Goal: Task Accomplishment & Management: Complete application form

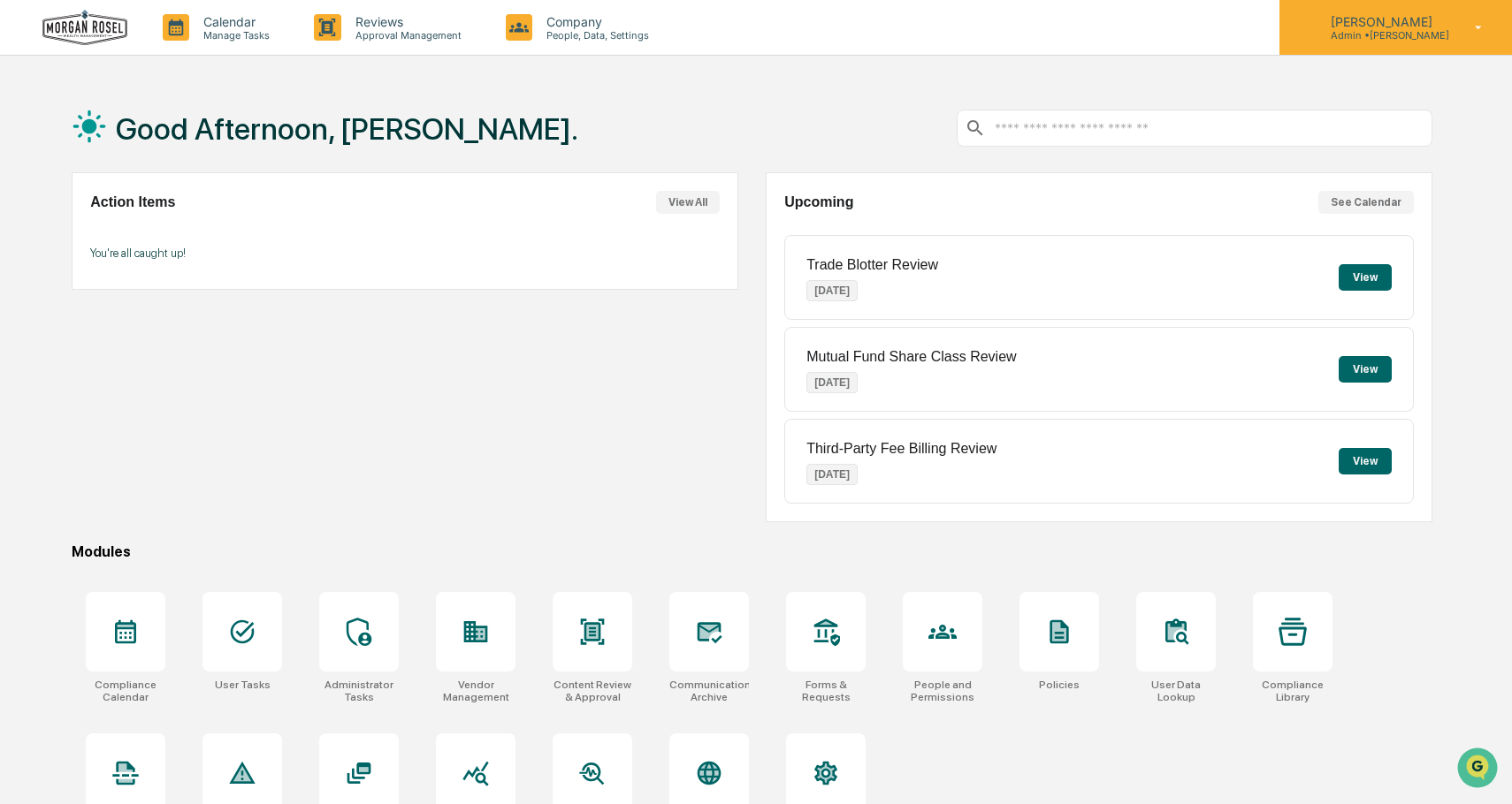
click at [1401, 34] on p "Admin • [PERSON_NAME]" at bounding box center [1384, 35] width 133 height 12
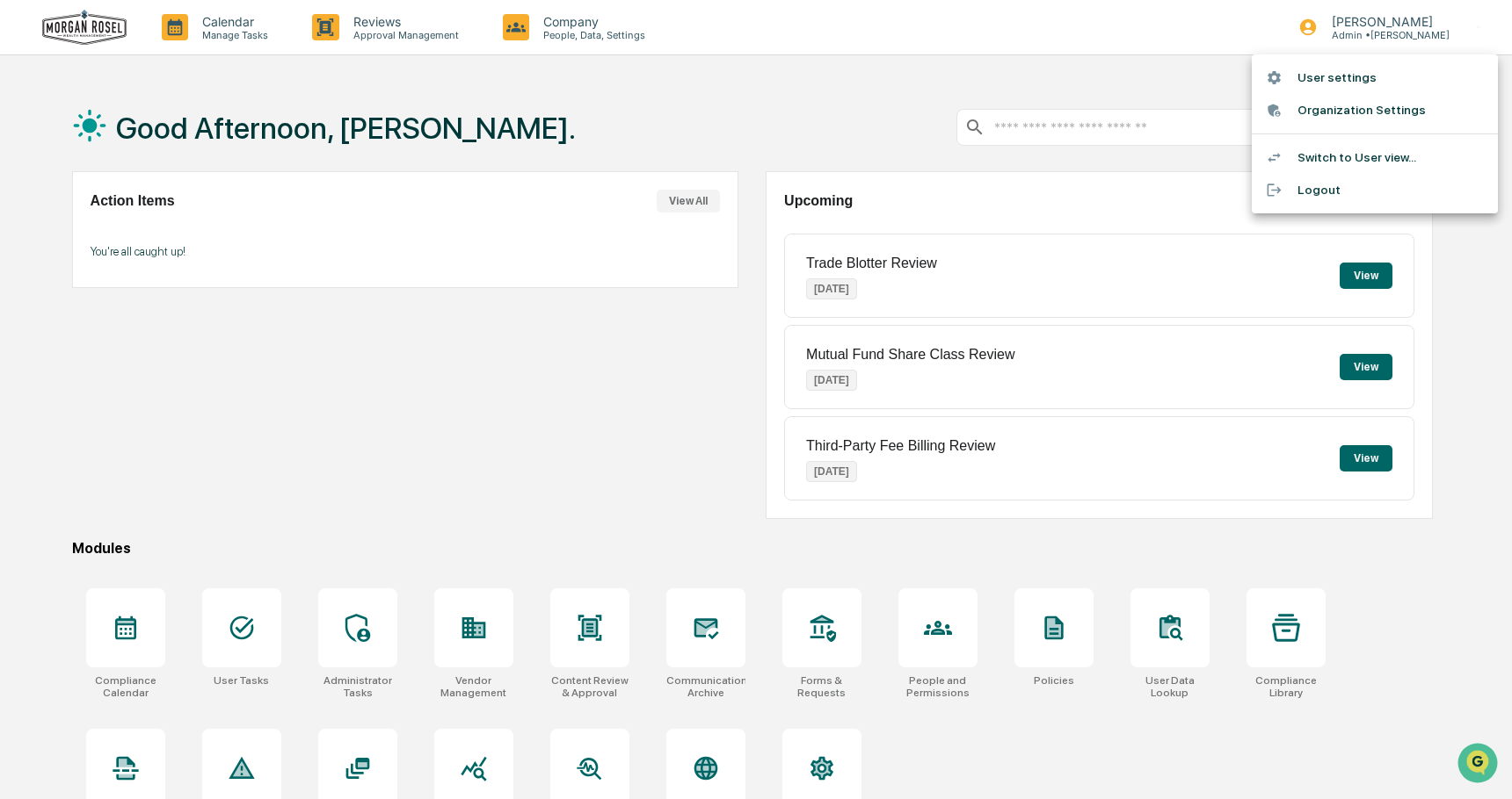
click at [460, 398] on div at bounding box center [756, 399] width 1512 height 799
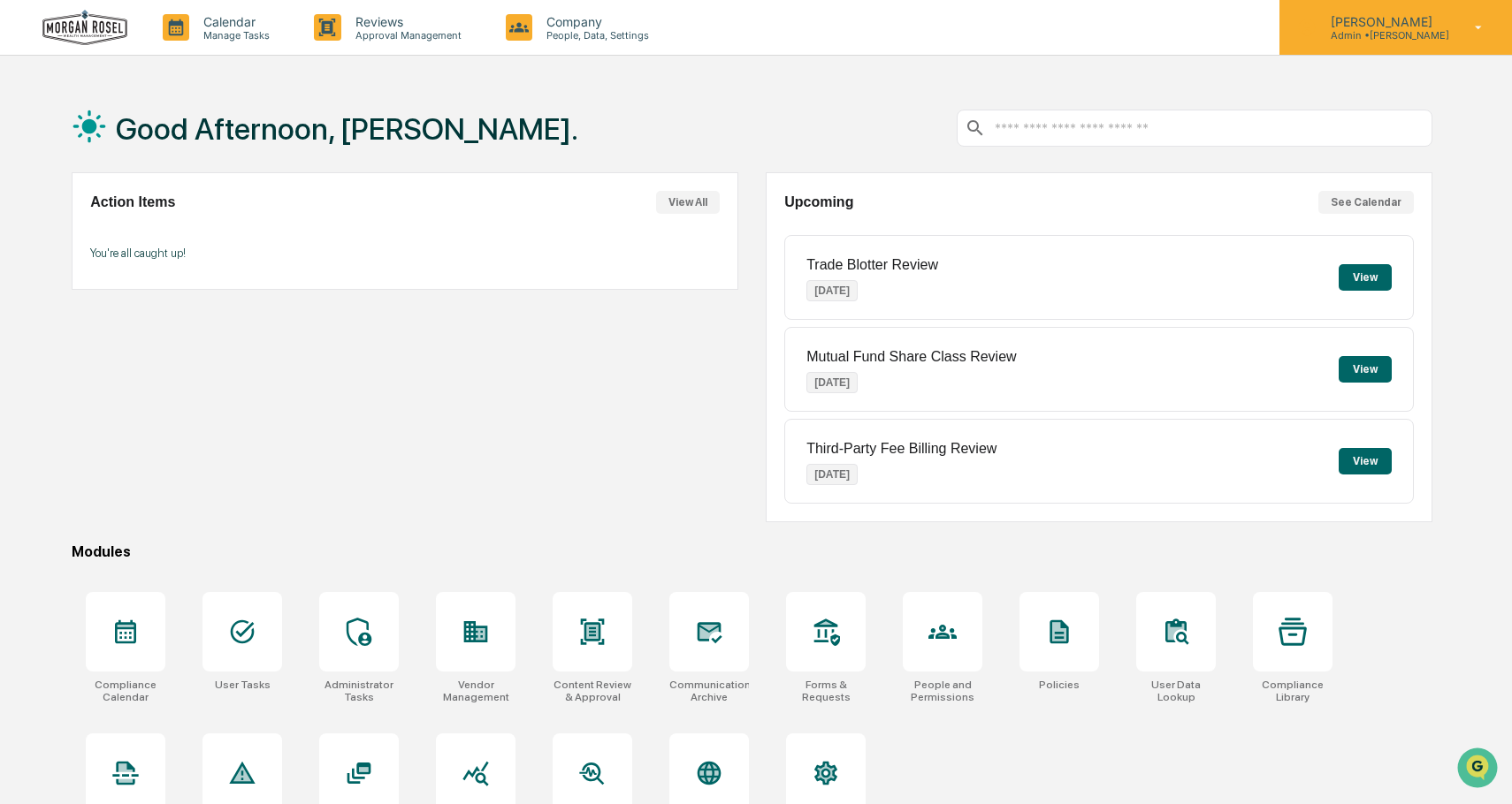
click at [1372, 26] on p "[PERSON_NAME]" at bounding box center [1384, 22] width 133 height 15
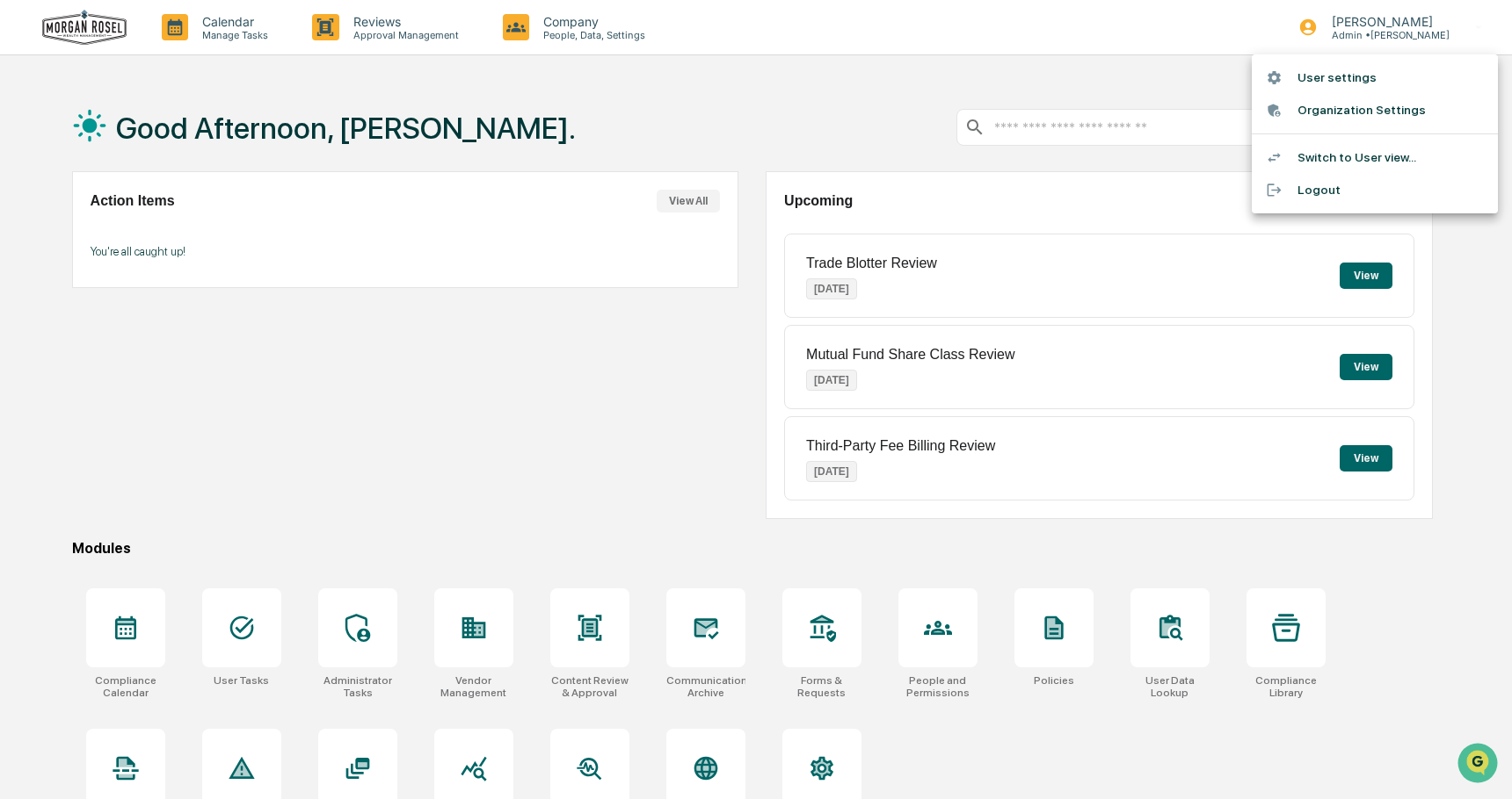
click at [1325, 161] on li "Switch to User view..." at bounding box center [1374, 158] width 246 height 32
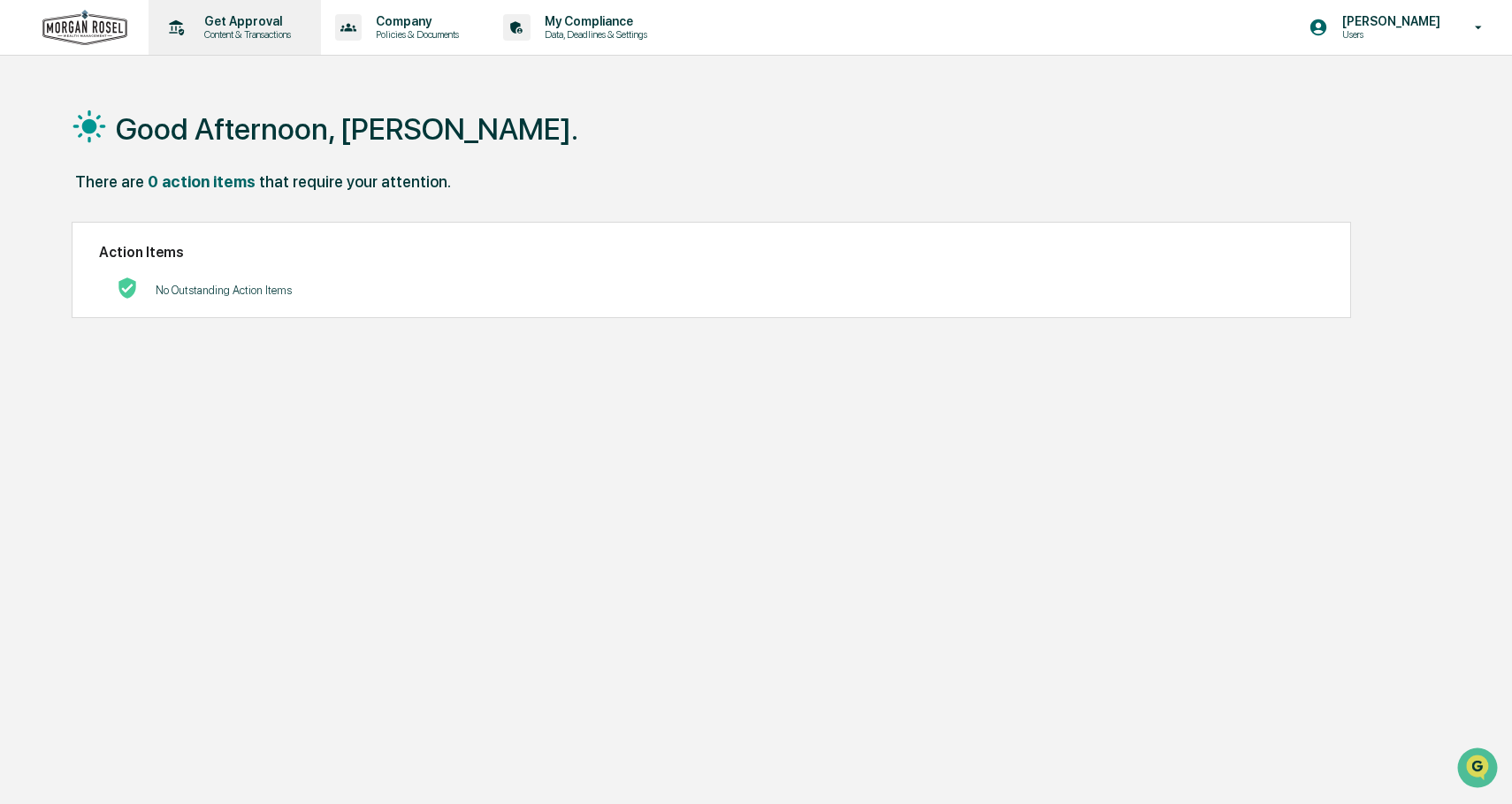
click at [236, 28] on p "Get Approval" at bounding box center [244, 21] width 109 height 14
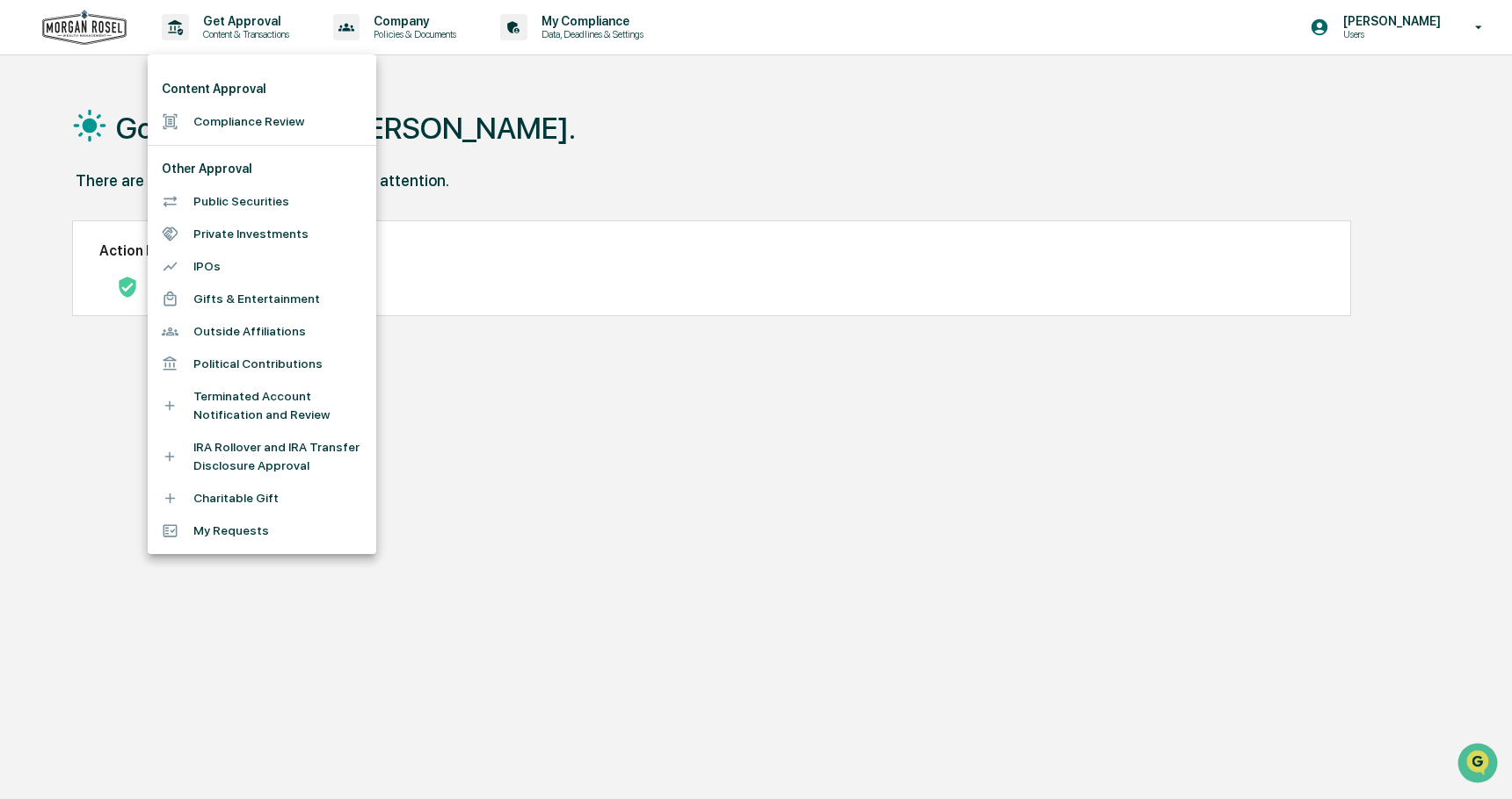
click at [216, 367] on li "Political Contributions" at bounding box center [261, 364] width 228 height 32
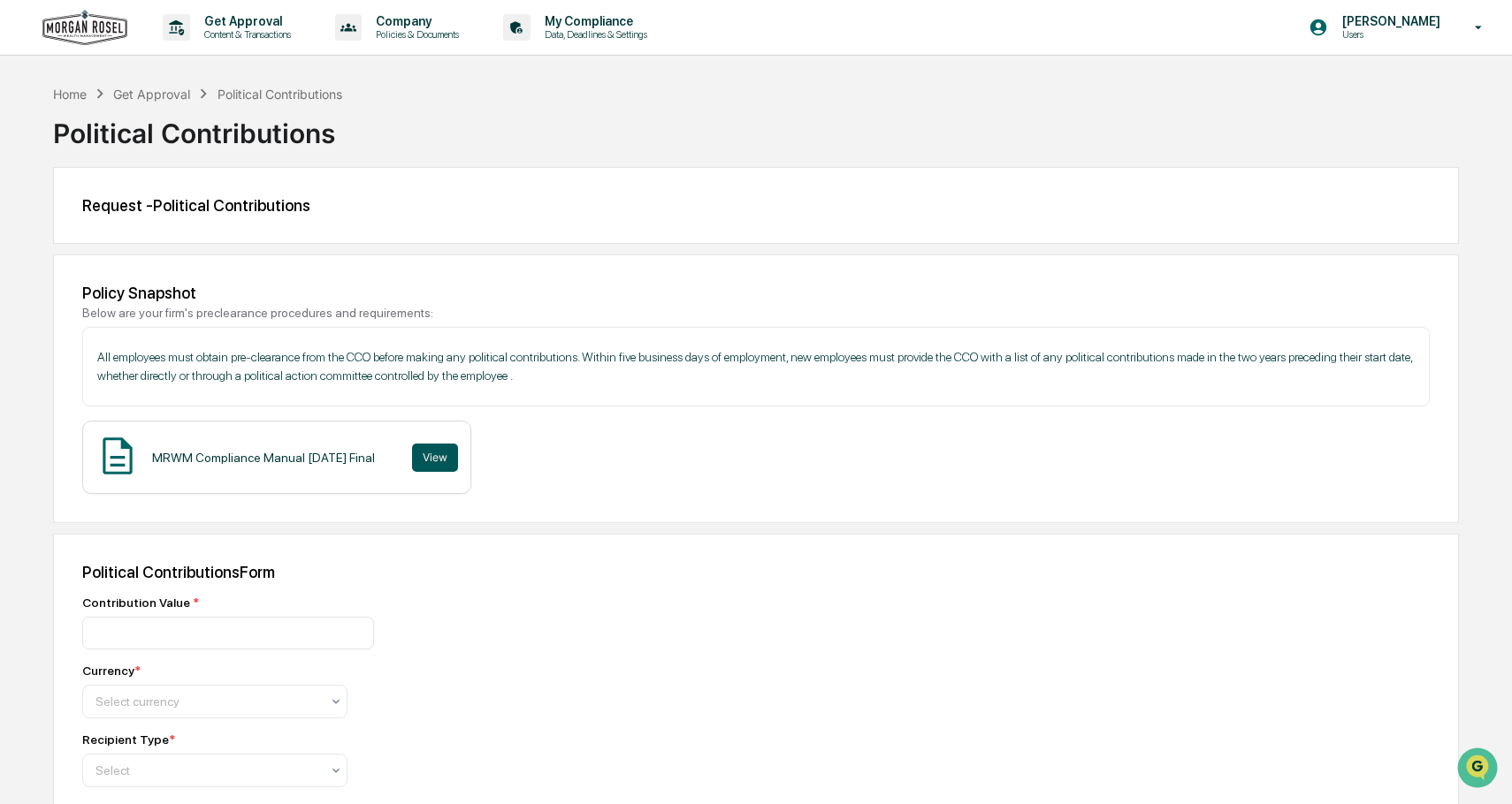
click at [434, 462] on button "View" at bounding box center [435, 458] width 46 height 28
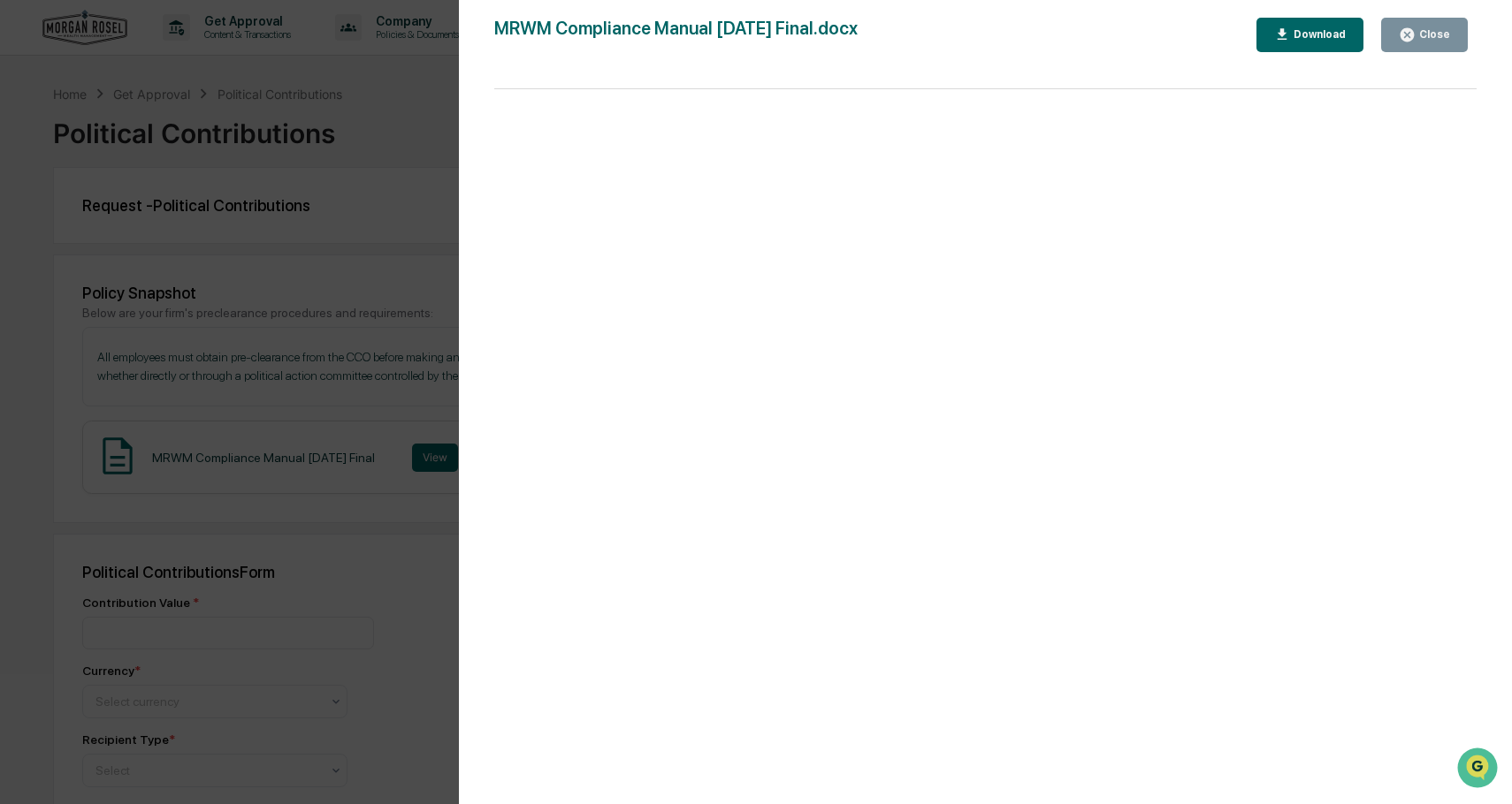
click at [1325, 39] on div "Download" at bounding box center [1318, 34] width 56 height 12
click at [1448, 38] on div "Close" at bounding box center [1433, 34] width 34 height 12
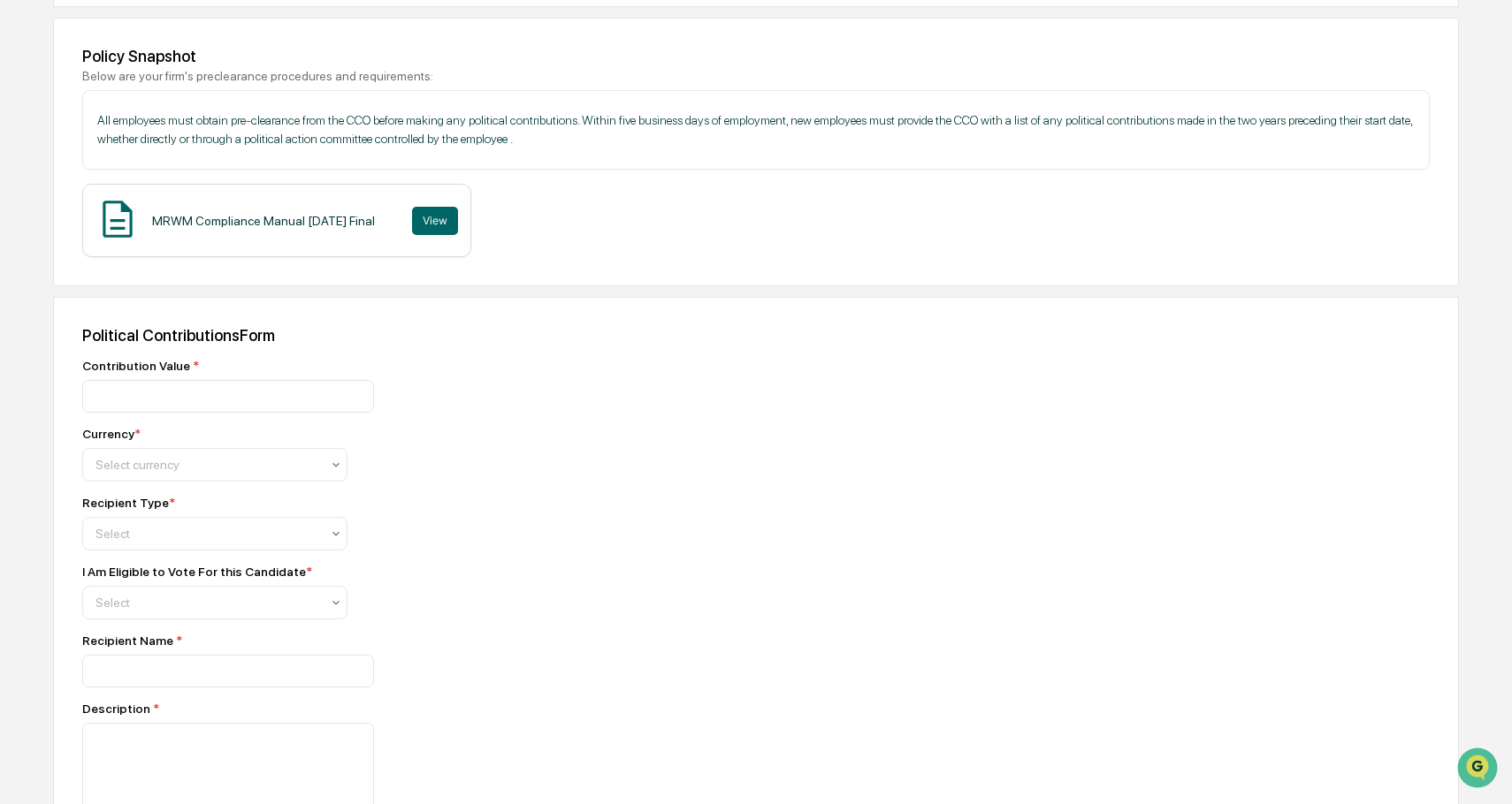
scroll to position [265, 0]
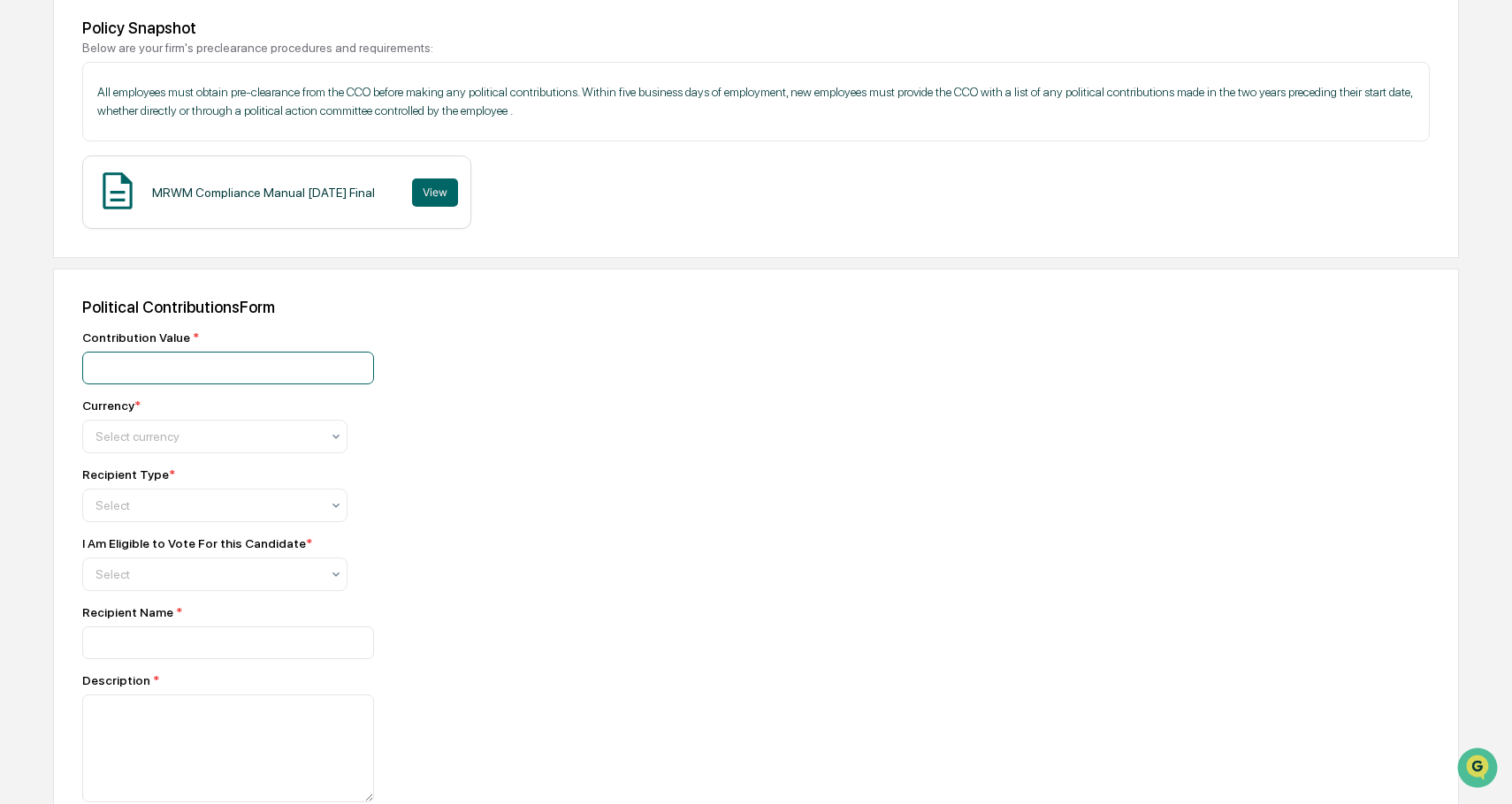
click at [108, 365] on input "number" at bounding box center [228, 368] width 292 height 32
type input "*****"
click at [225, 439] on div at bounding box center [208, 437] width 225 height 18
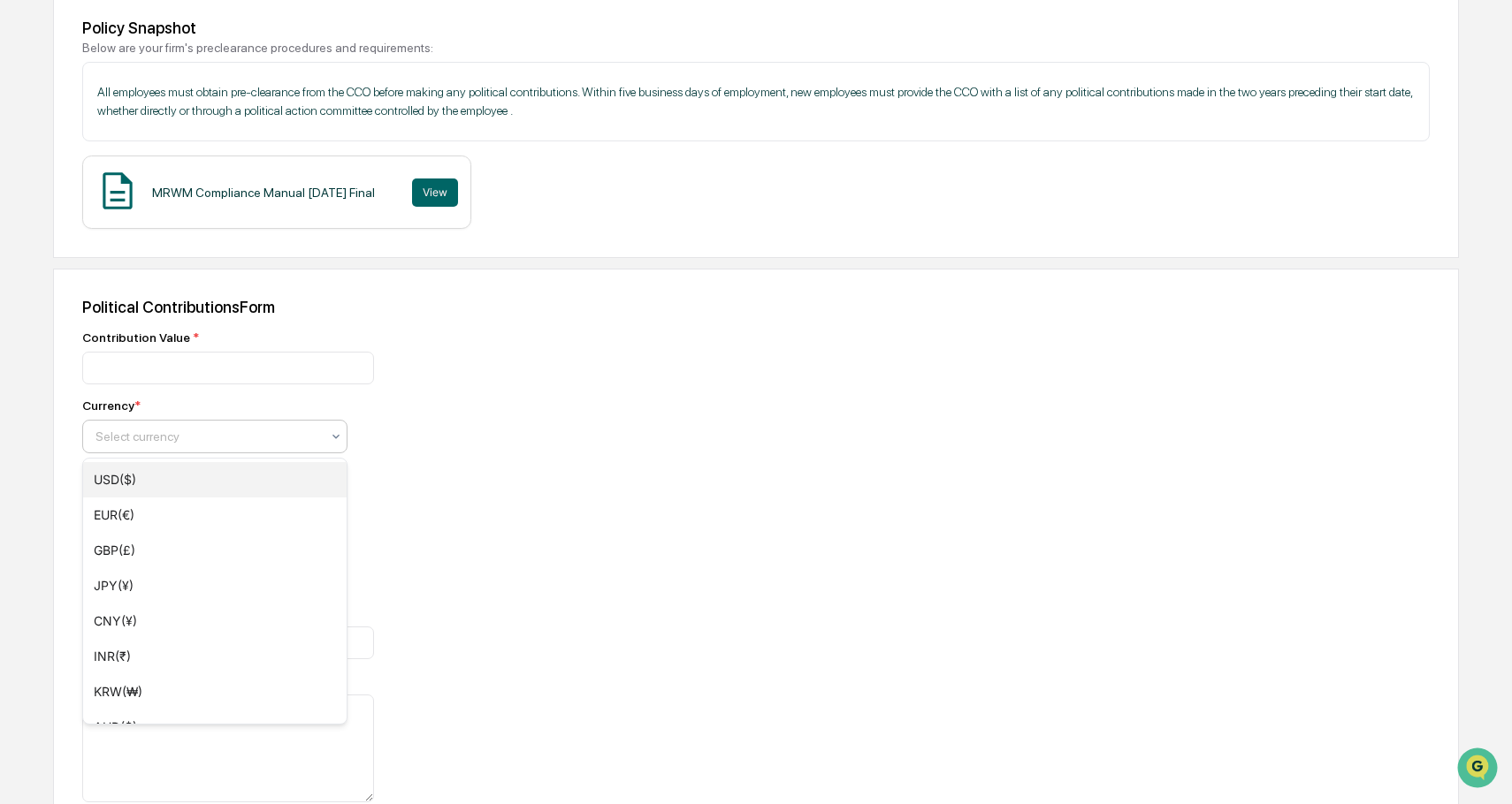
click at [147, 478] on div "USD($)" at bounding box center [216, 479] width 264 height 35
click at [150, 503] on div at bounding box center [208, 505] width 225 height 18
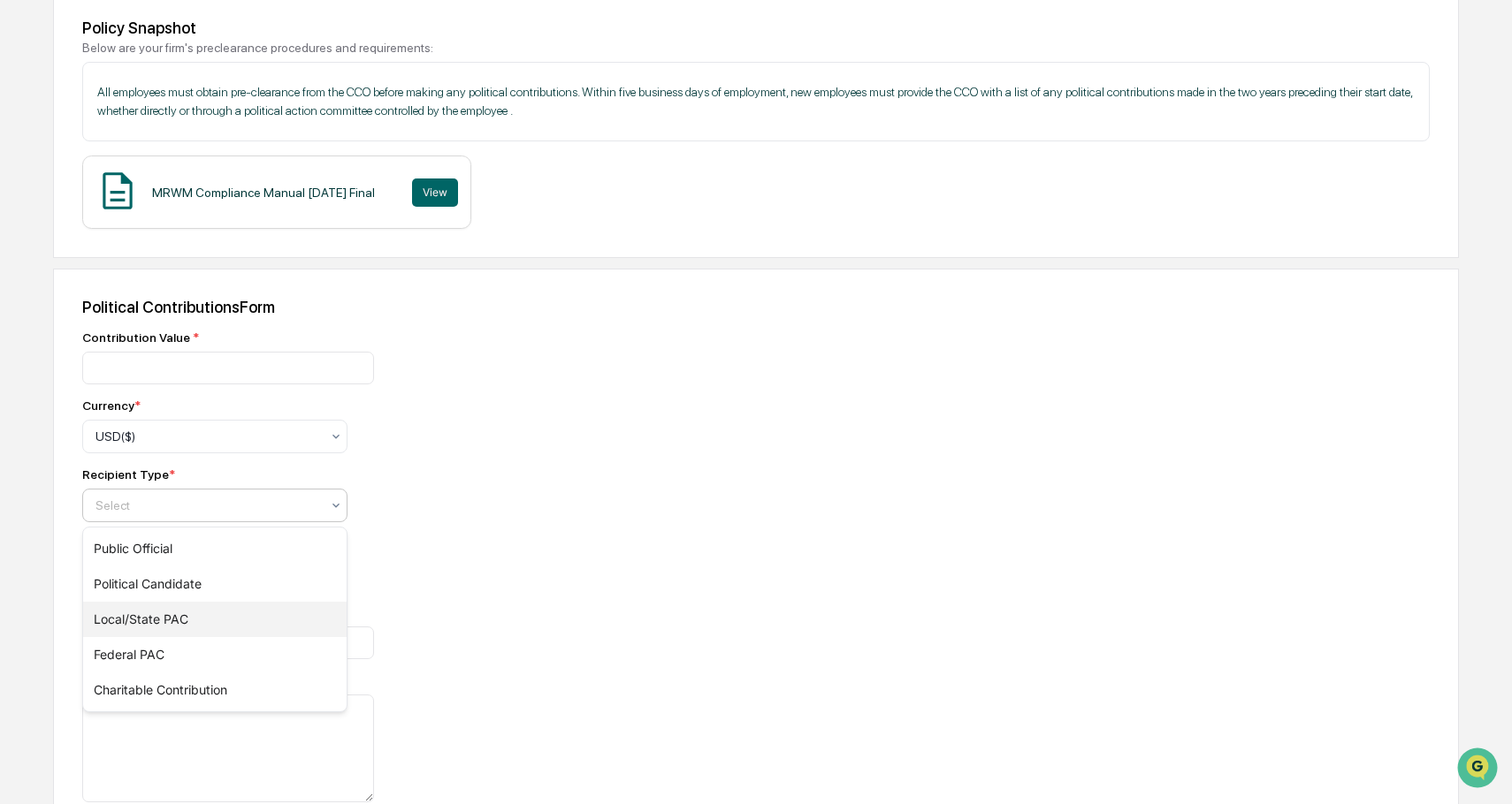
click at [142, 620] on div "Local/State PAC" at bounding box center [216, 619] width 264 height 35
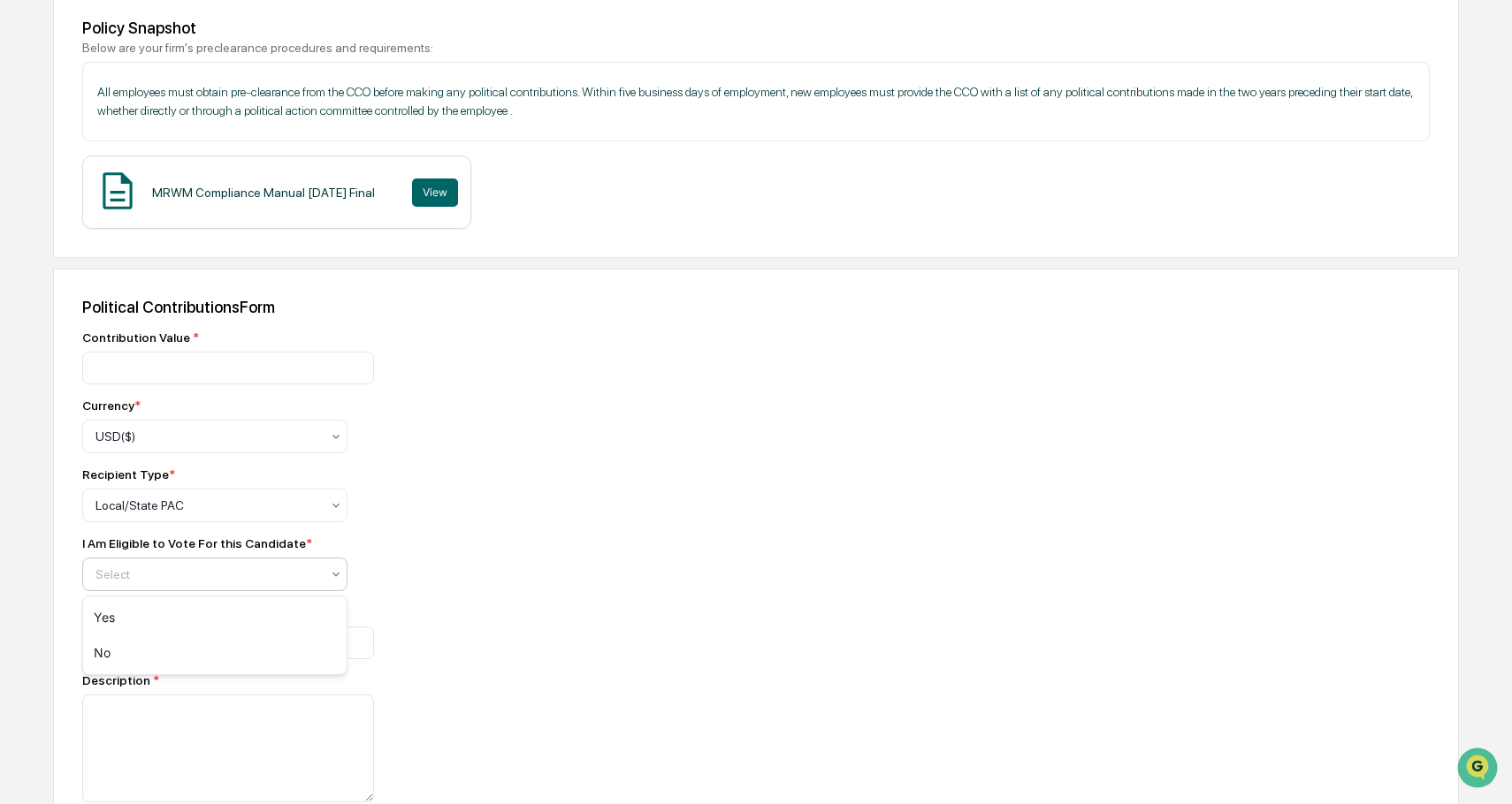
click at [171, 573] on div at bounding box center [208, 574] width 225 height 18
click at [110, 649] on div "No" at bounding box center [216, 653] width 264 height 35
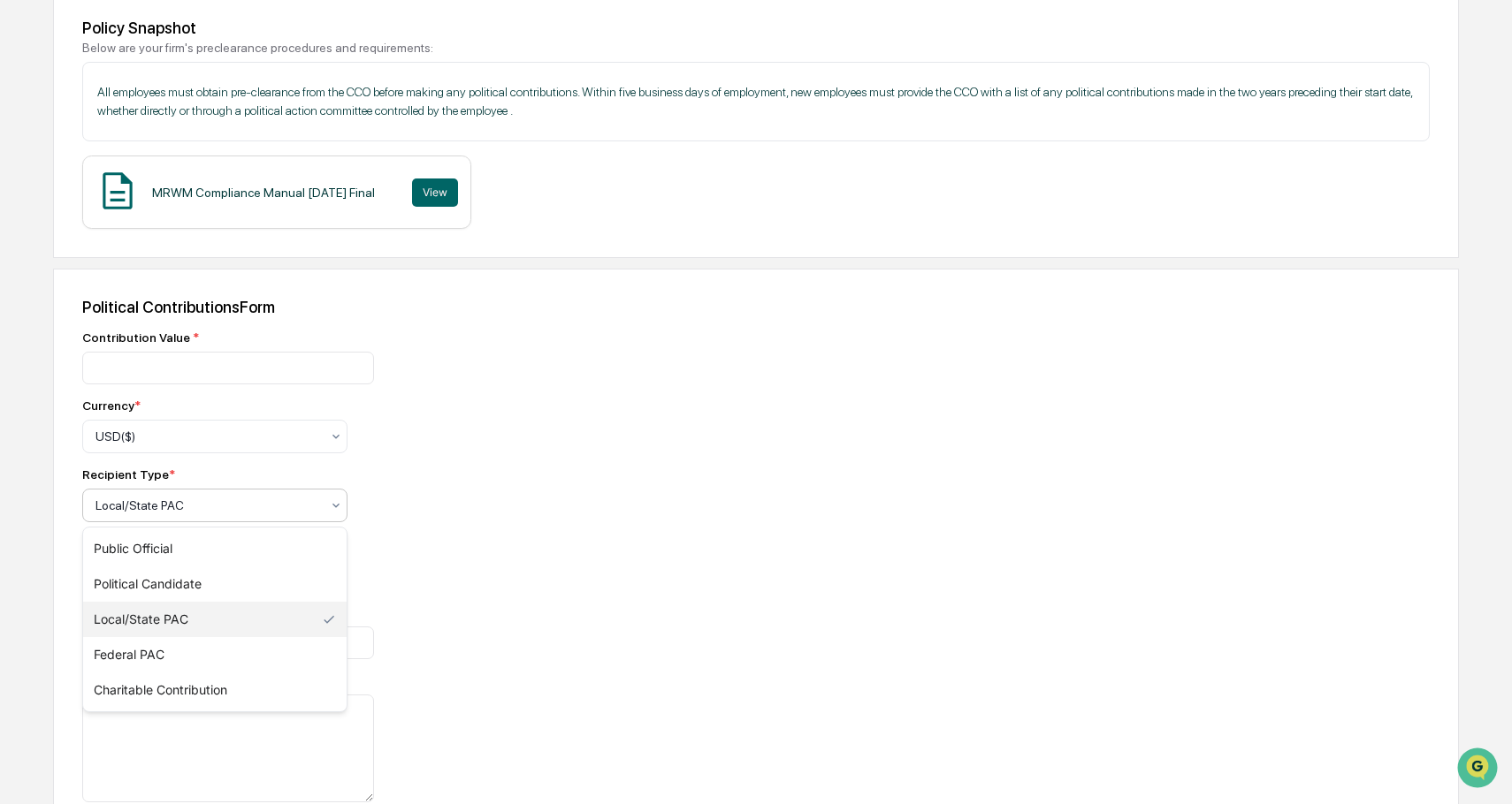
click at [168, 503] on div at bounding box center [208, 505] width 225 height 18
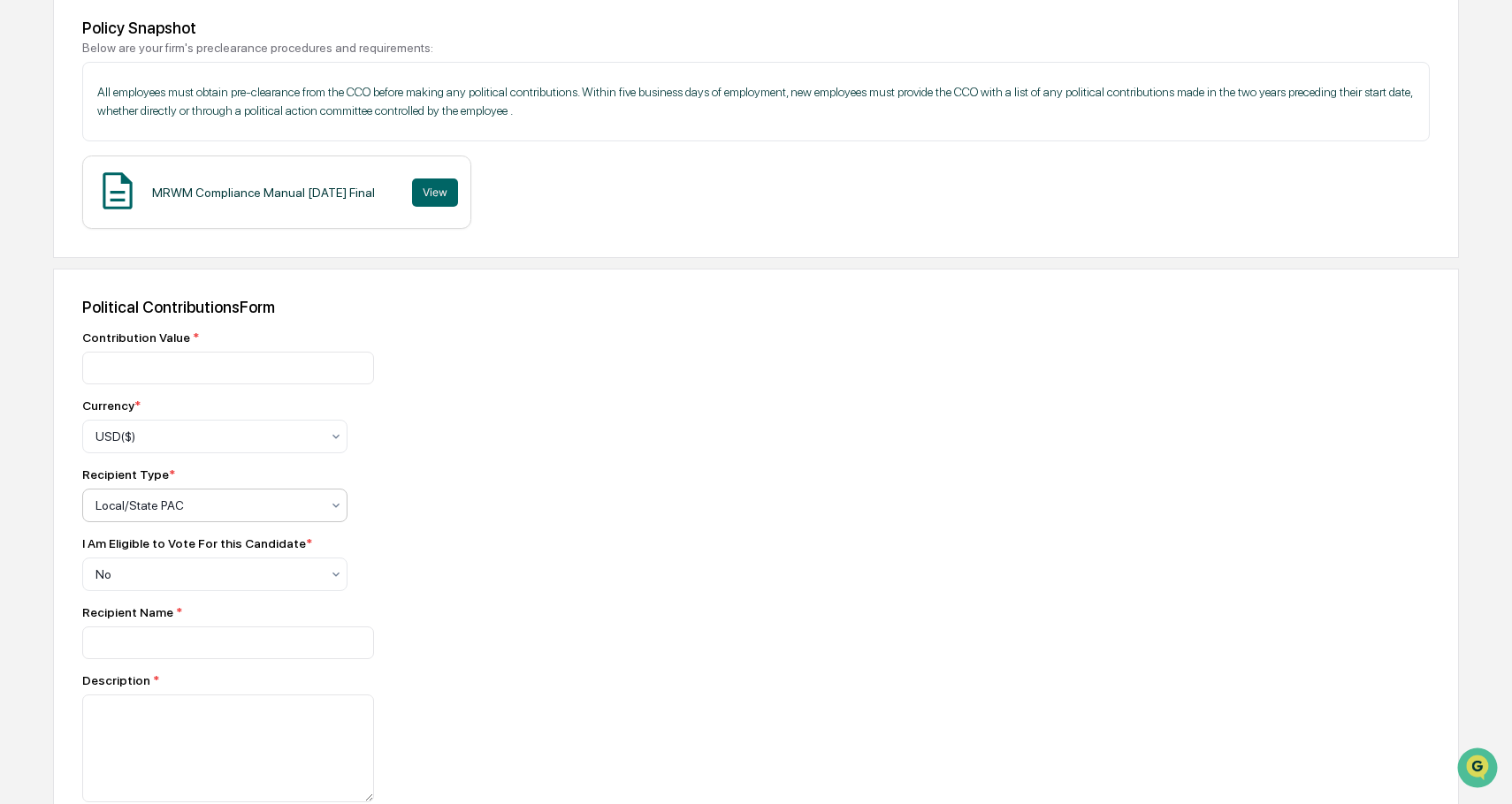
click at [203, 509] on div at bounding box center [208, 505] width 225 height 18
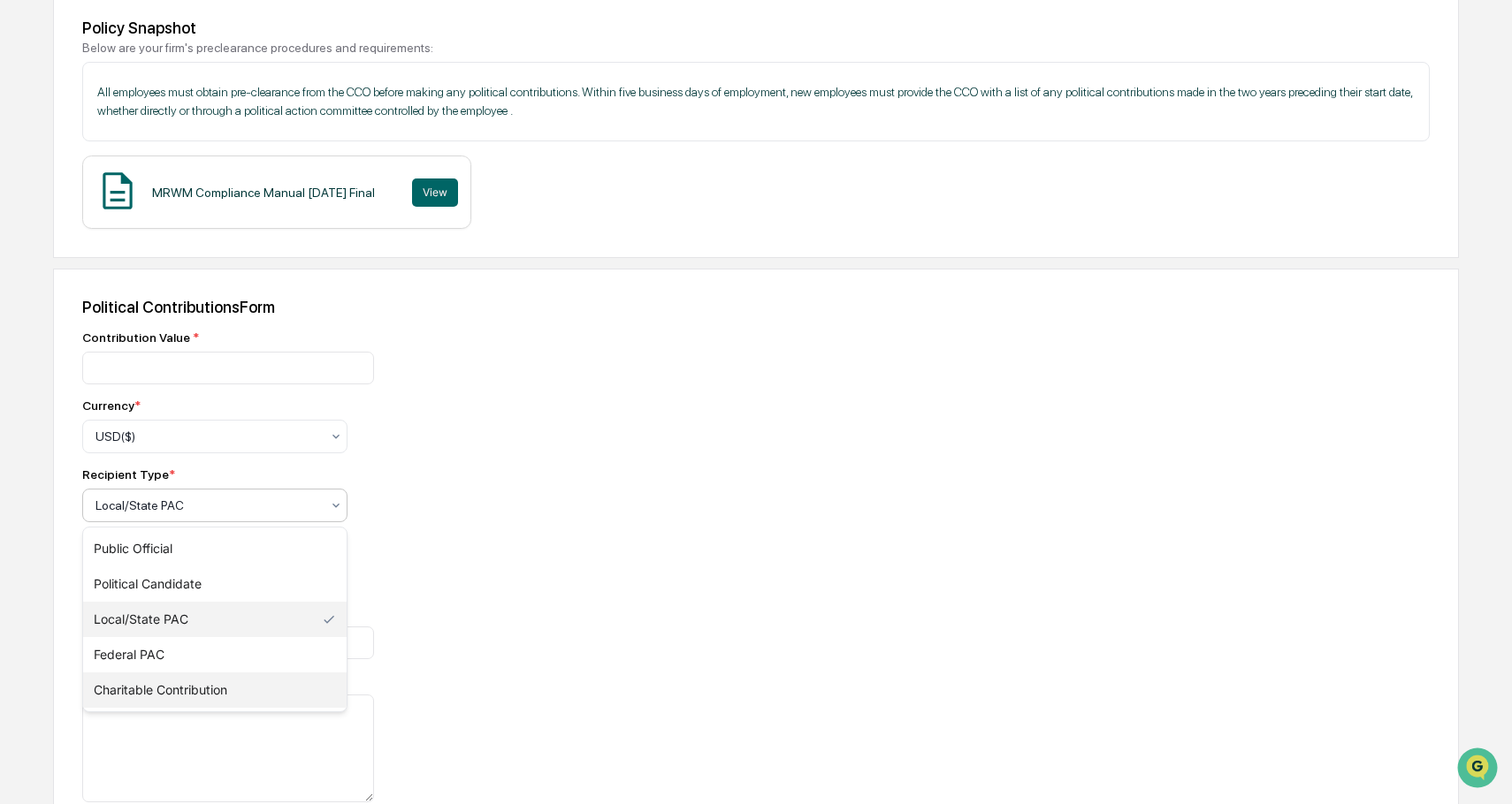
click at [183, 688] on div "Charitable Contribution" at bounding box center [216, 690] width 264 height 35
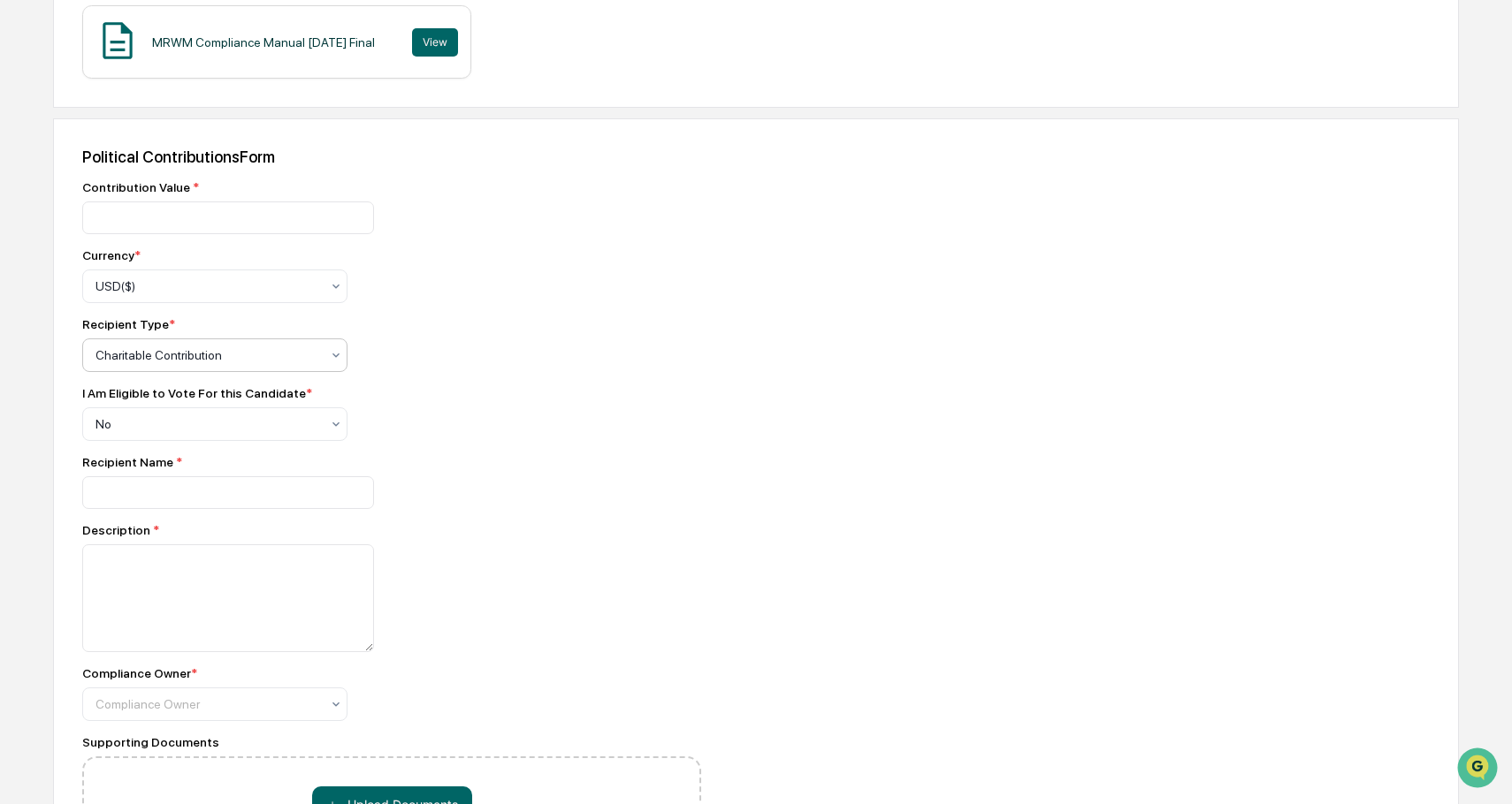
scroll to position [442, 0]
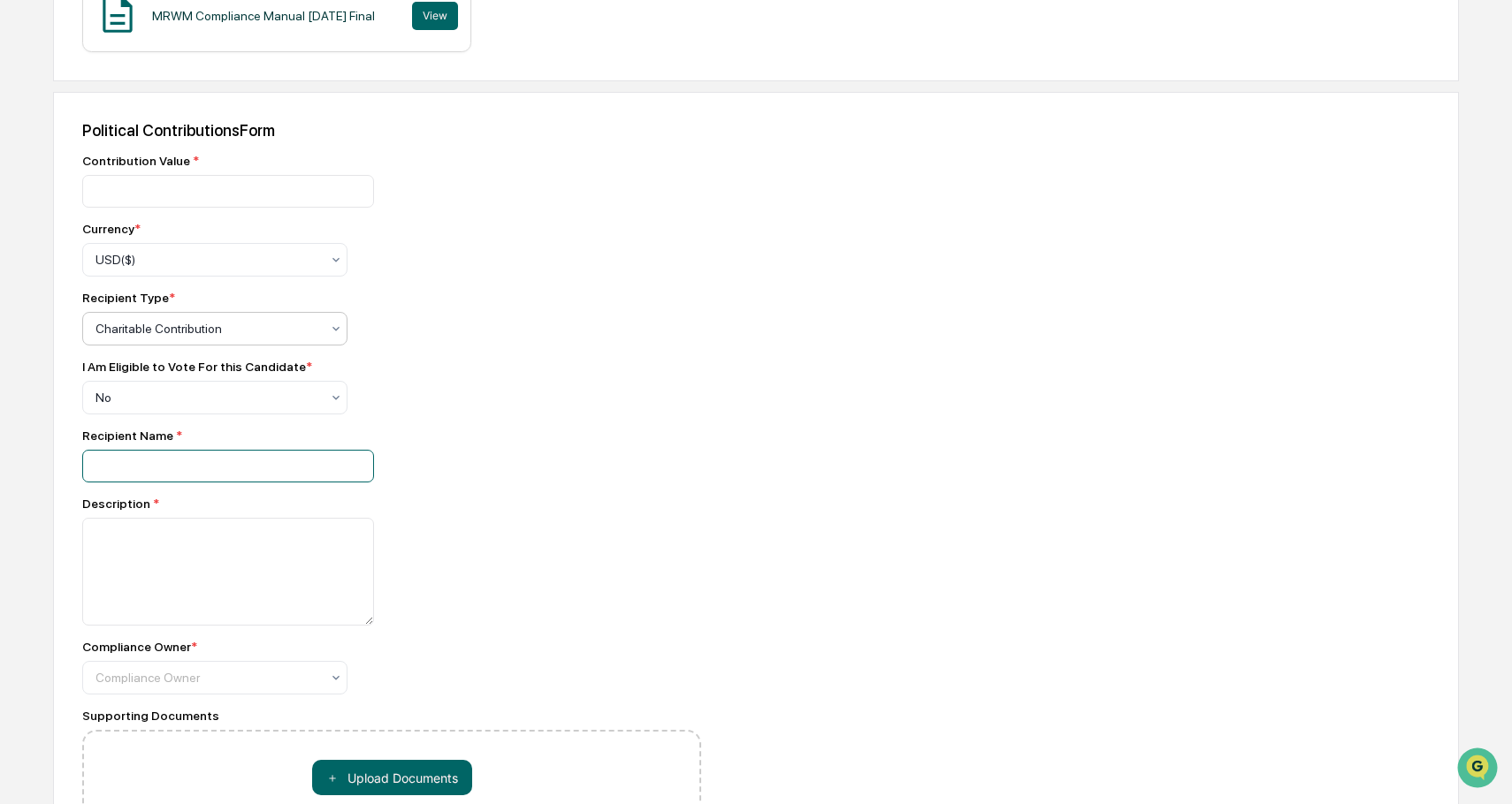
click at [120, 461] on input at bounding box center [228, 466] width 292 height 32
type input "*******"
click at [217, 554] on textarea at bounding box center [228, 572] width 292 height 108
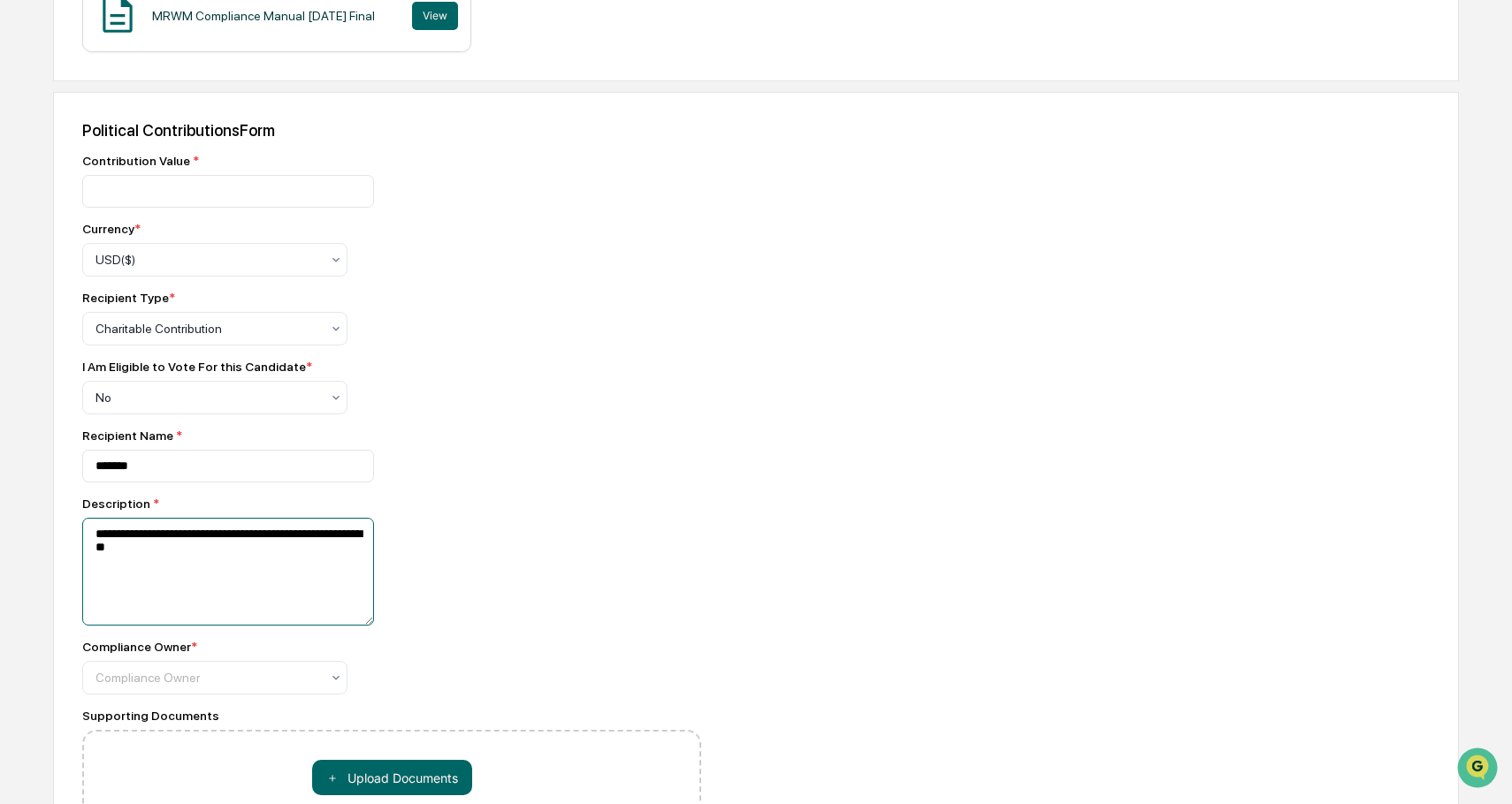
type textarea "**********"
click at [82, 680] on div "**********" at bounding box center [756, 509] width 1407 height 833
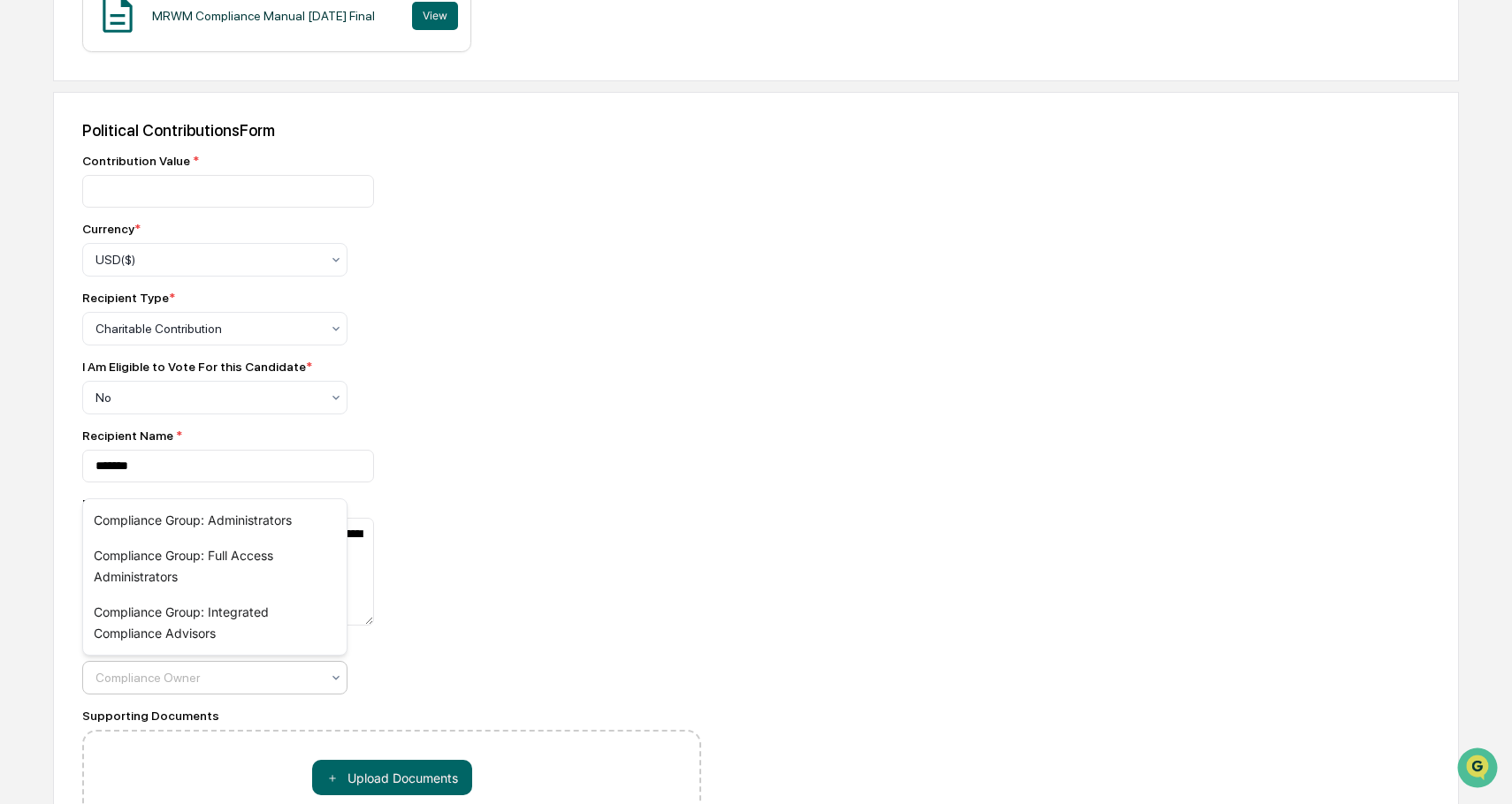
click at [123, 684] on div at bounding box center [208, 678] width 225 height 18
click at [159, 610] on div "Compliance Group: Integrated Compliance Advisors" at bounding box center [216, 624] width 264 height 57
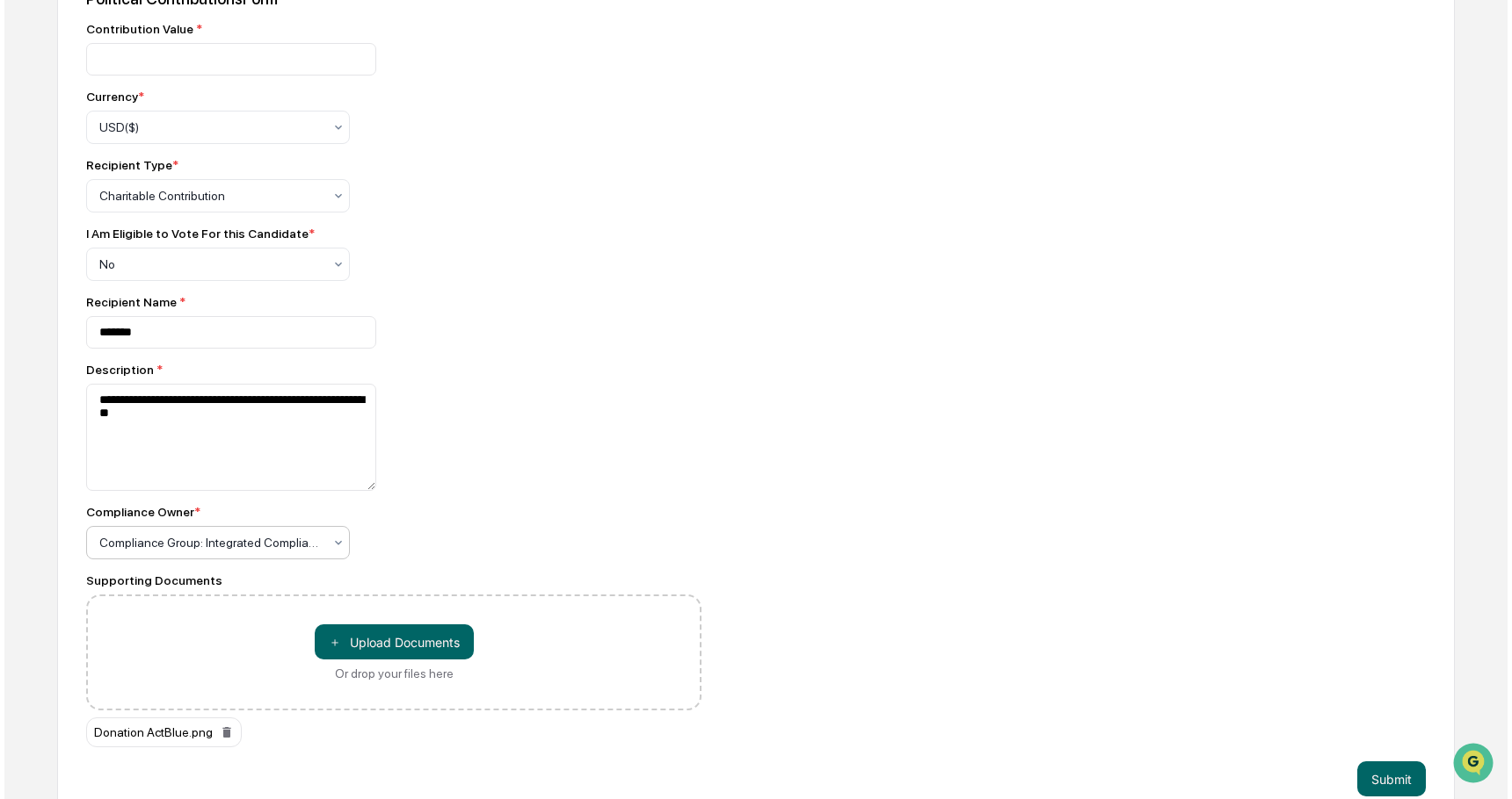
scroll to position [598, 0]
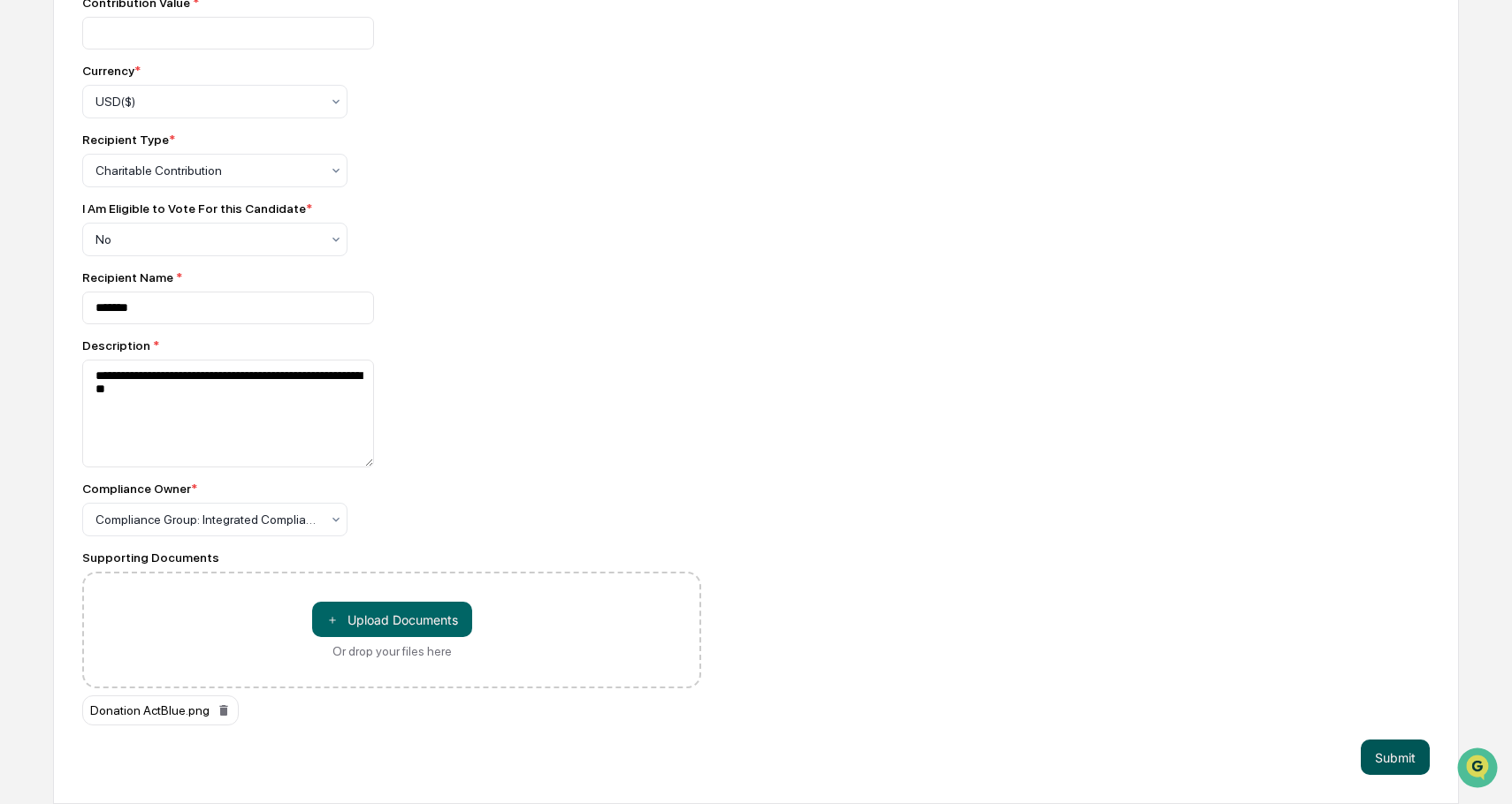
click at [1401, 748] on button "Submit" at bounding box center [1395, 757] width 69 height 35
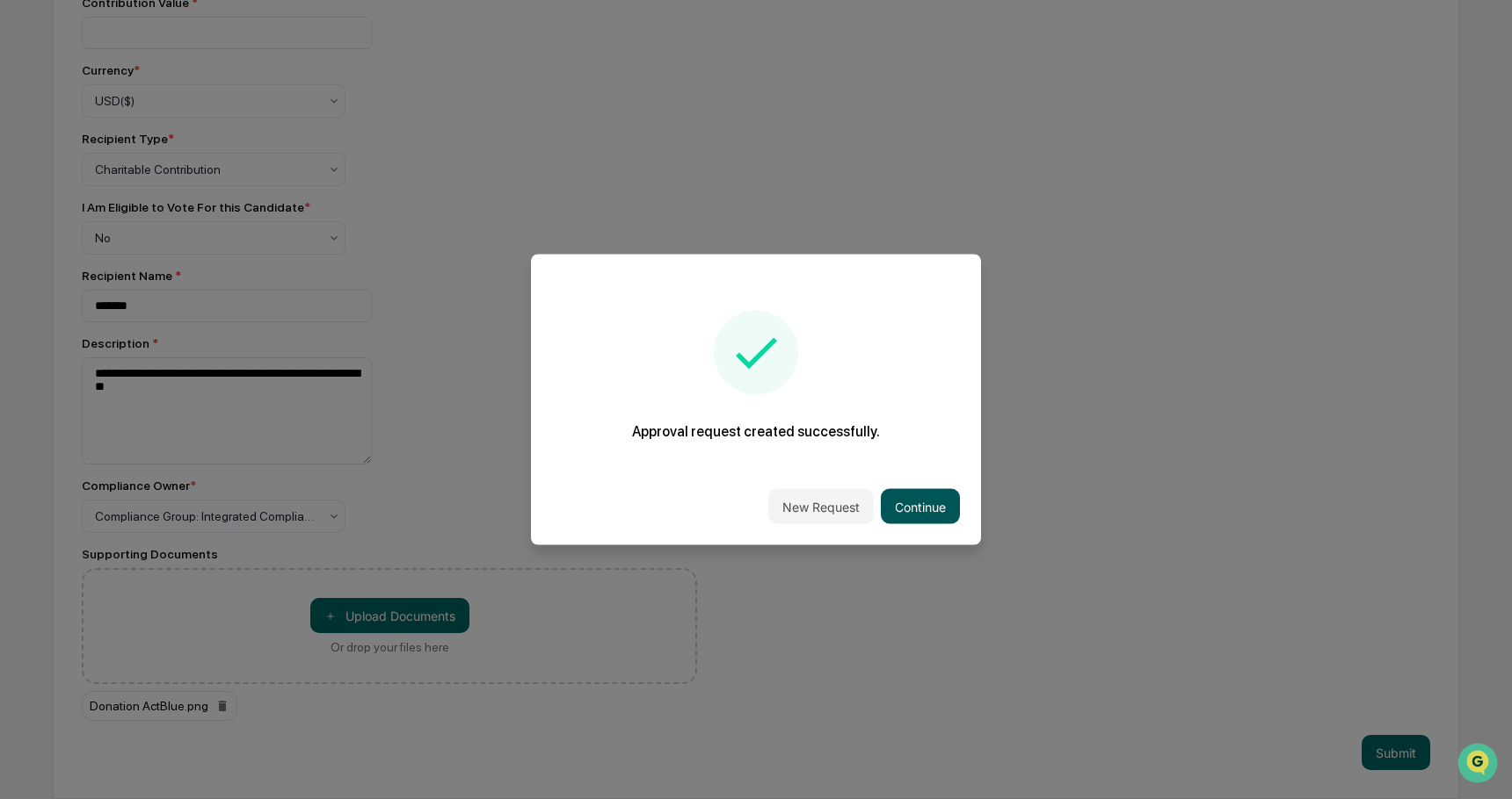
click at [930, 505] on button "Continue" at bounding box center [920, 507] width 79 height 35
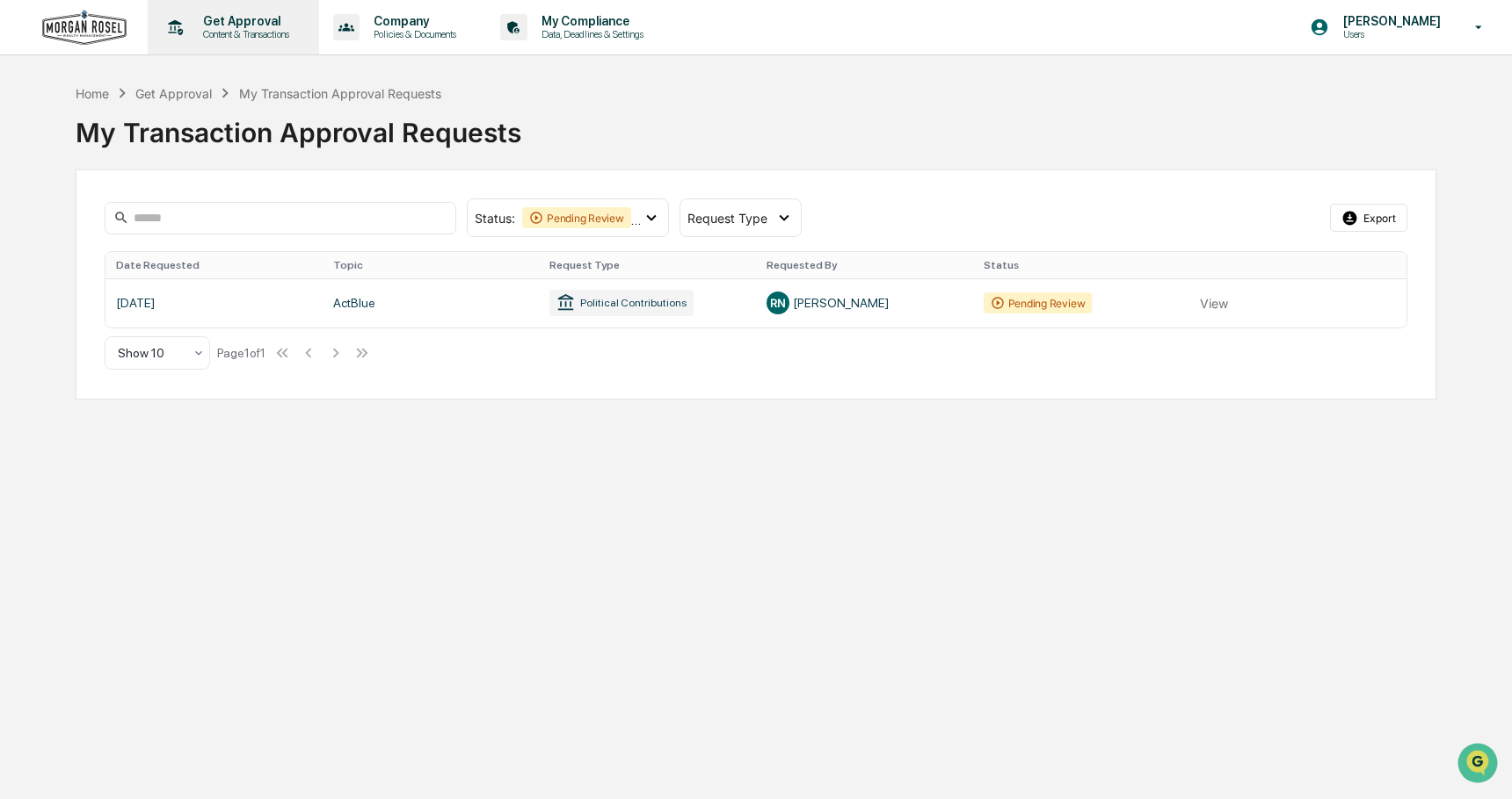
click at [237, 29] on p "Content & Transactions" at bounding box center [243, 34] width 109 height 12
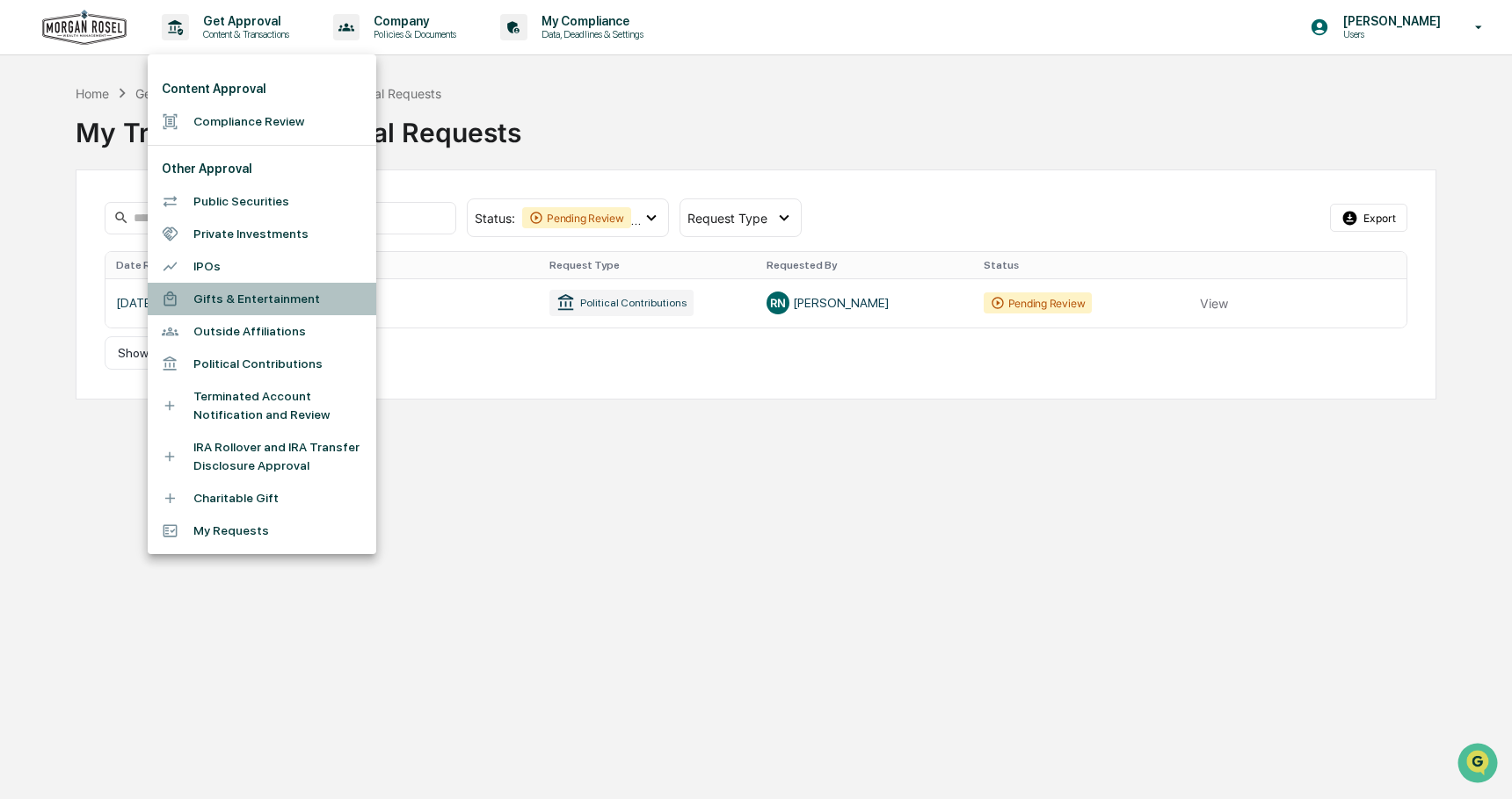
click at [237, 300] on li "Gifts & Entertainment" at bounding box center [261, 299] width 228 height 32
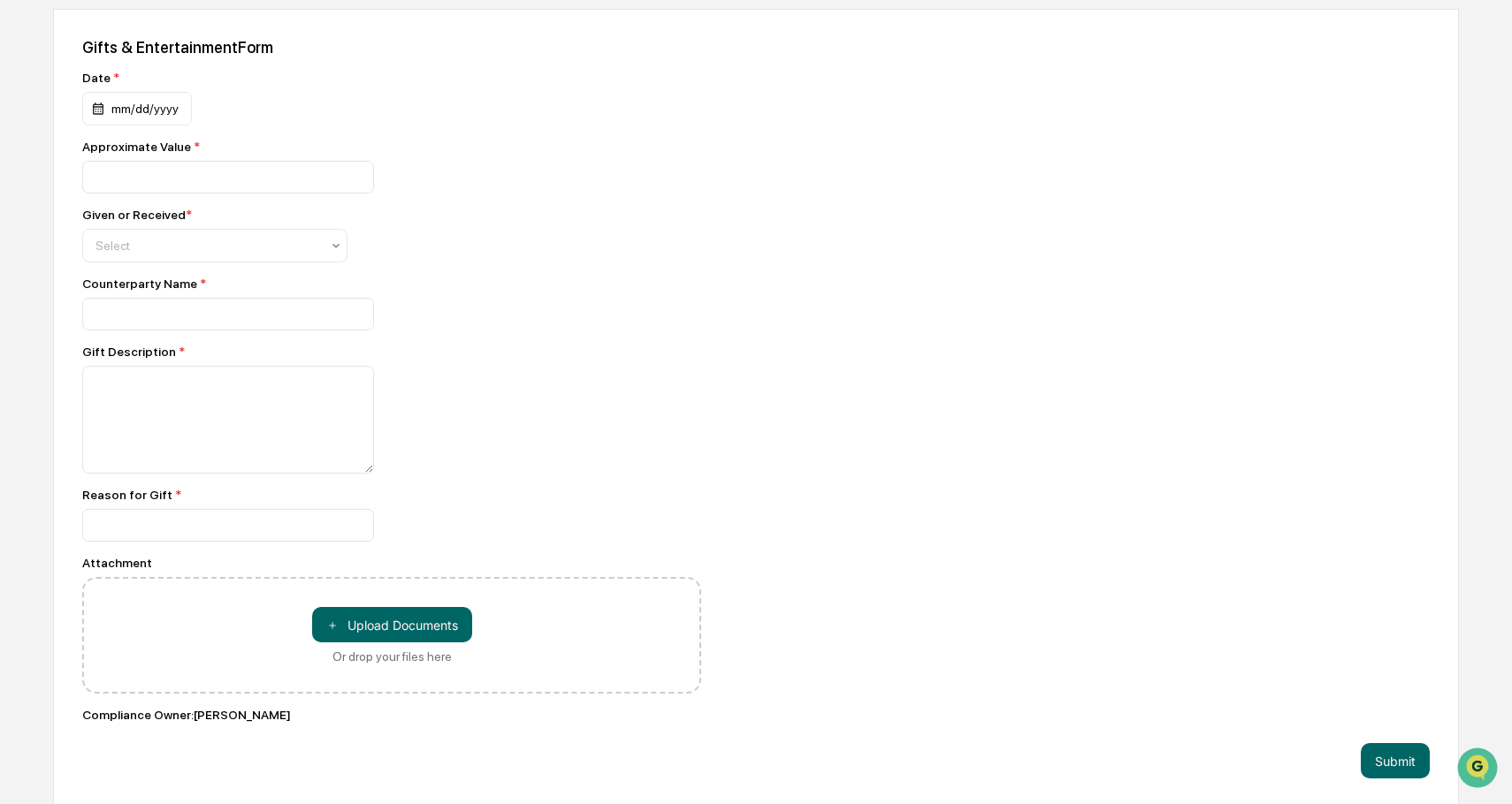
scroll to position [707, 0]
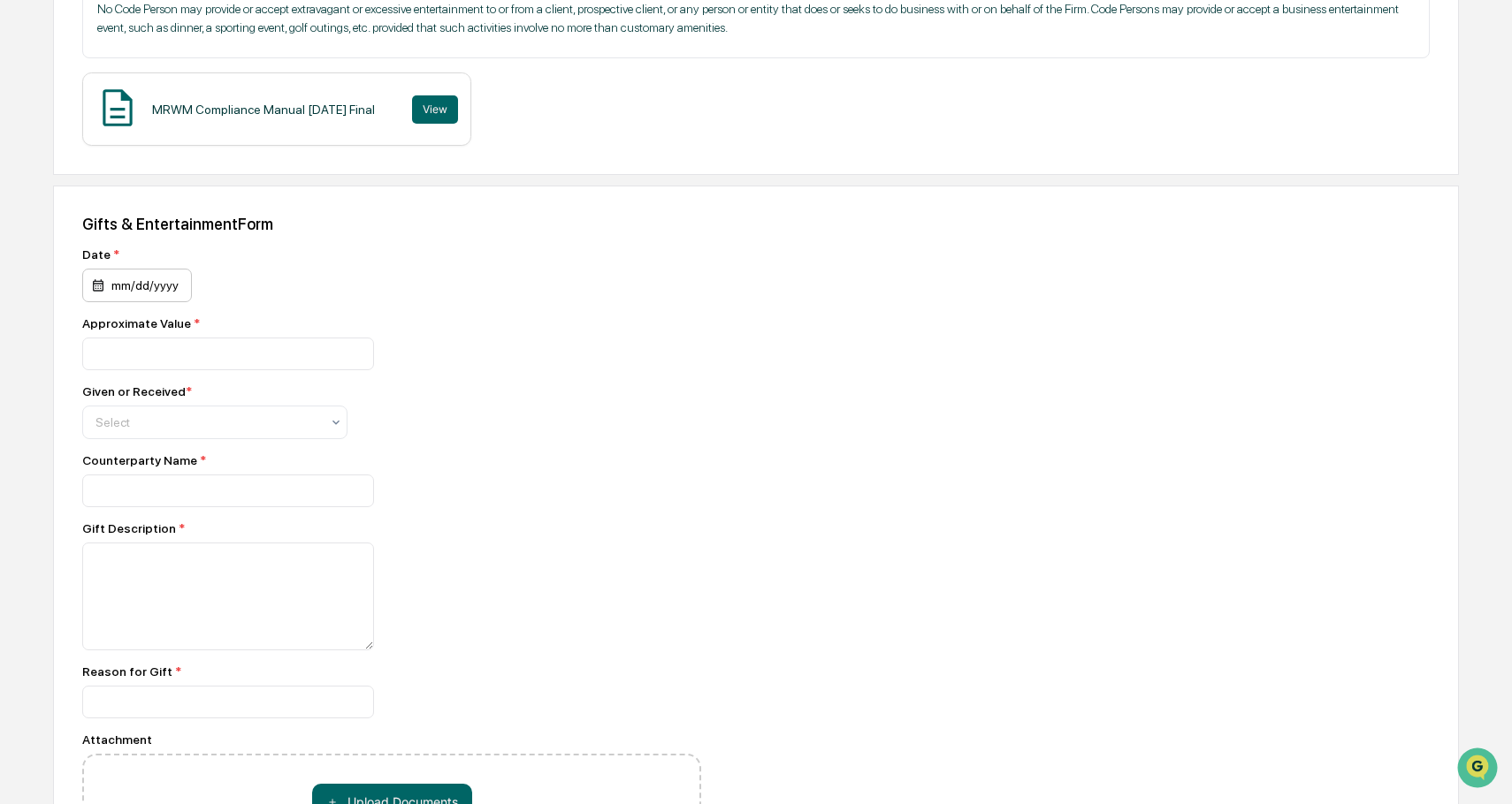
click at [136, 280] on div "mm/dd/yyyy" at bounding box center [137, 285] width 109 height 33
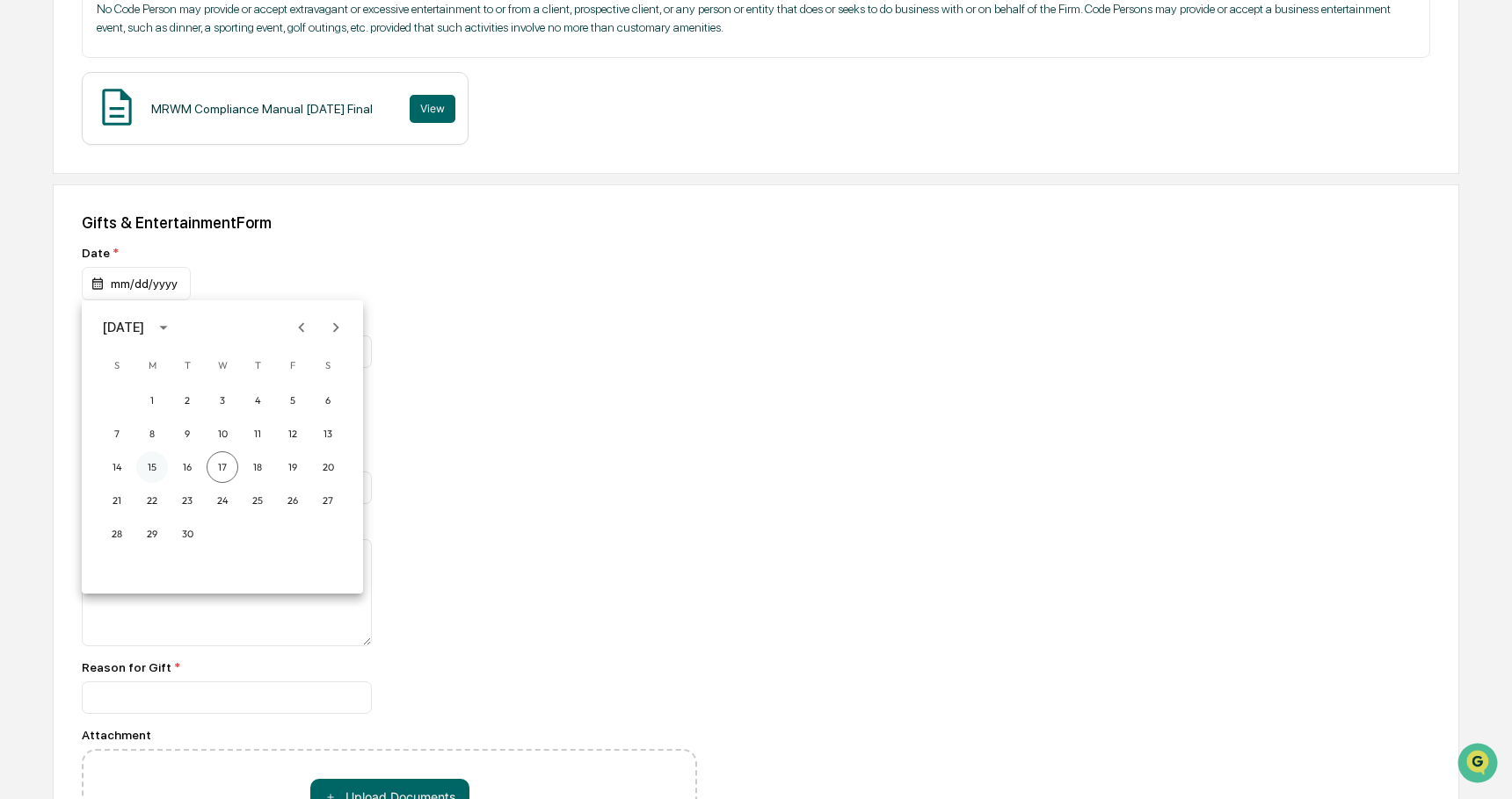
click at [147, 466] on button "15" at bounding box center [152, 468] width 32 height 32
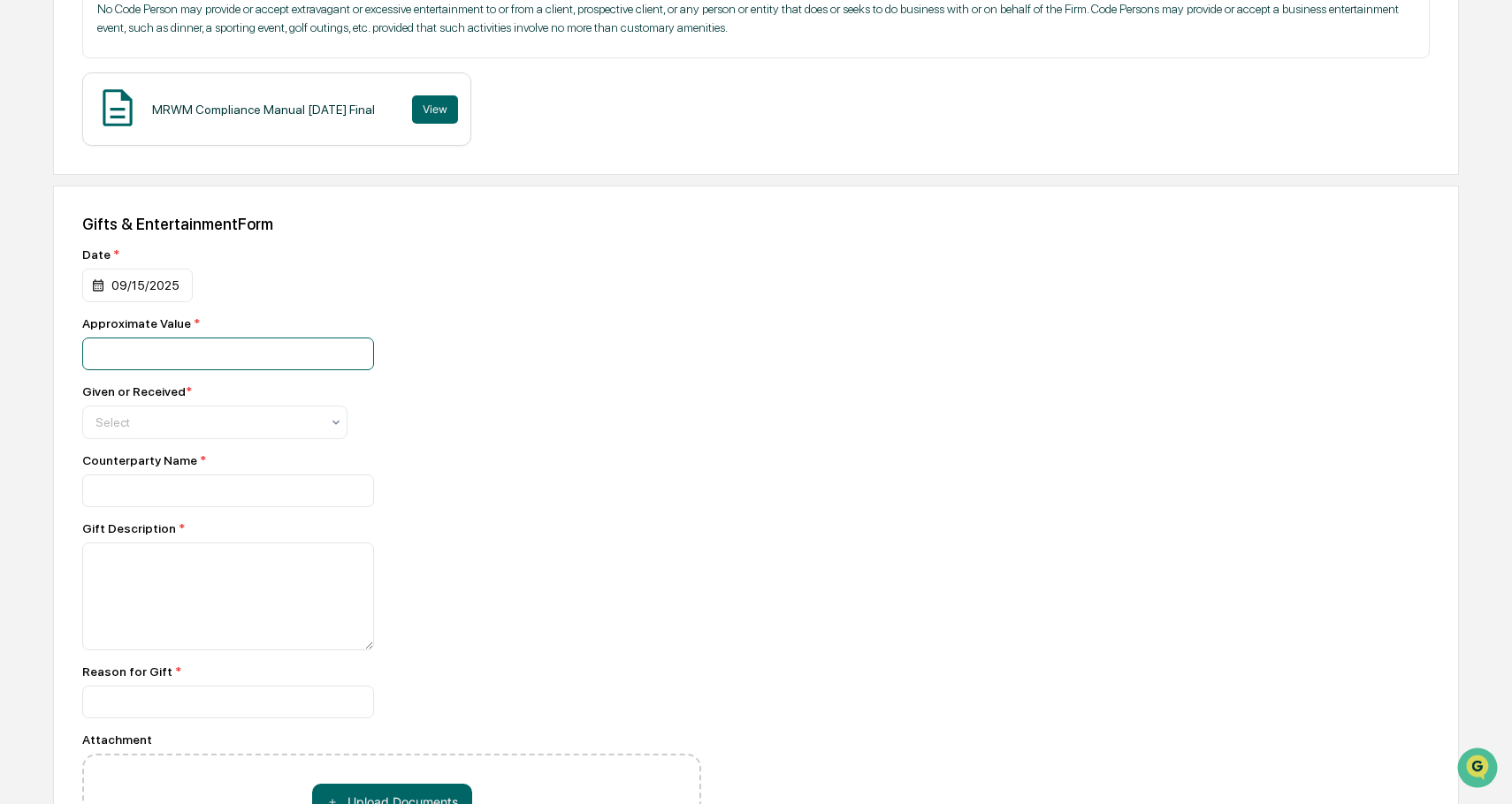
click at [149, 355] on input "number" at bounding box center [228, 354] width 292 height 32
type input "**"
click at [167, 421] on div at bounding box center [208, 422] width 225 height 18
click at [142, 465] on div "Given" at bounding box center [216, 465] width 264 height 35
click at [228, 484] on input at bounding box center [228, 491] width 292 height 32
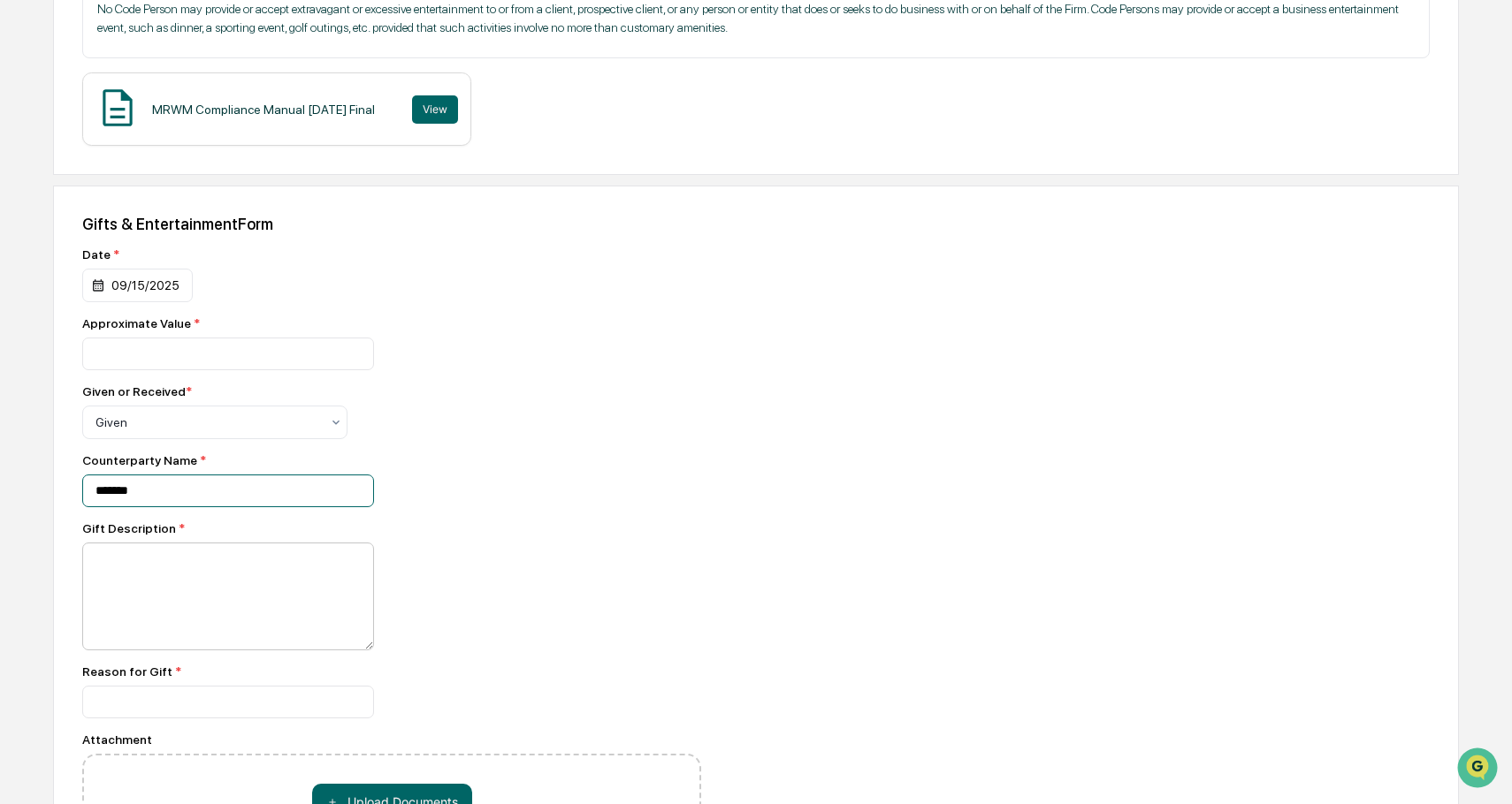
type input "*******"
click at [198, 591] on textarea at bounding box center [228, 597] width 292 height 108
type textarea "*"
click at [204, 569] on textarea "**********" at bounding box center [228, 597] width 292 height 108
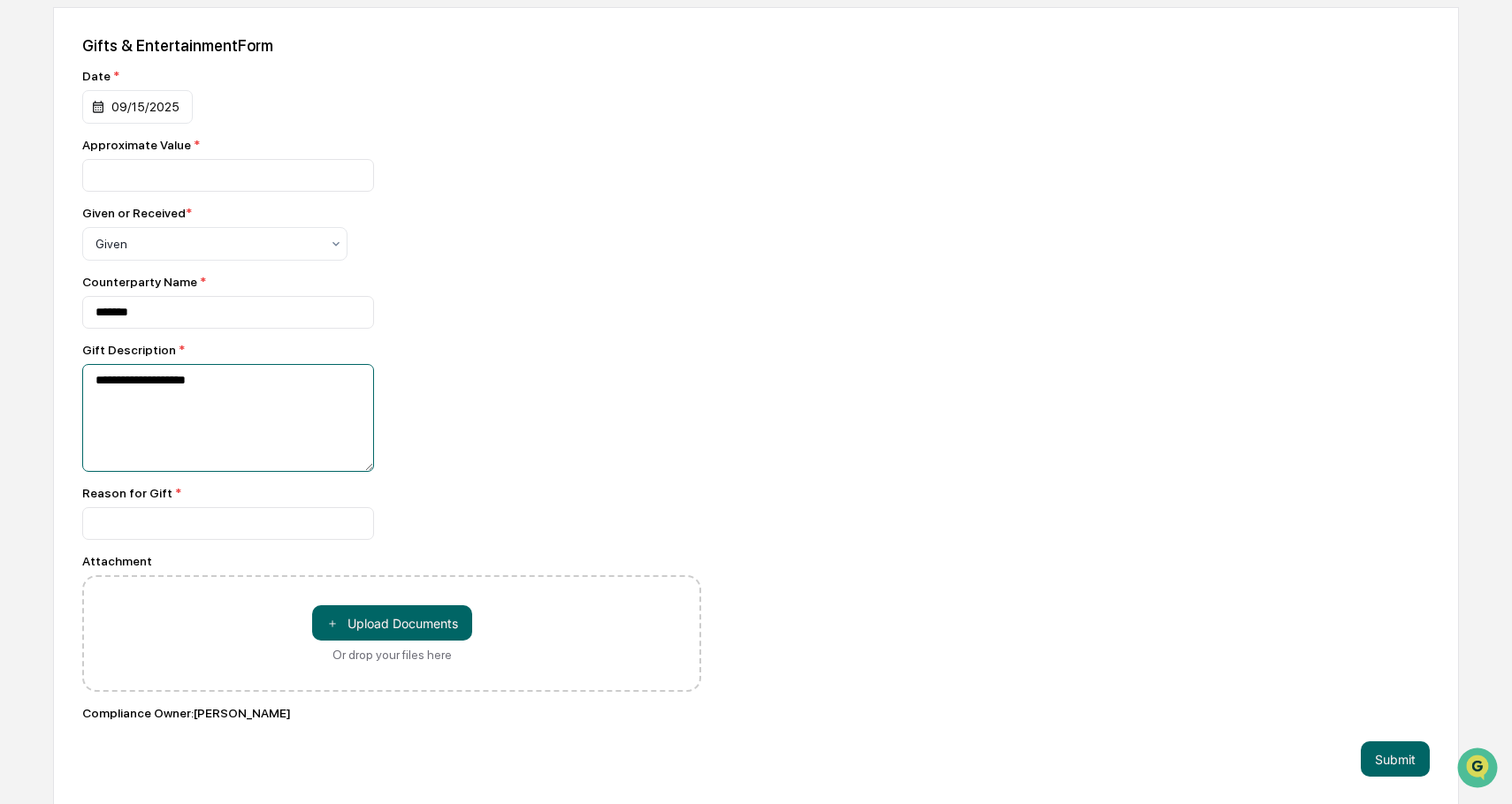
scroll to position [890, 0]
type textarea "**********"
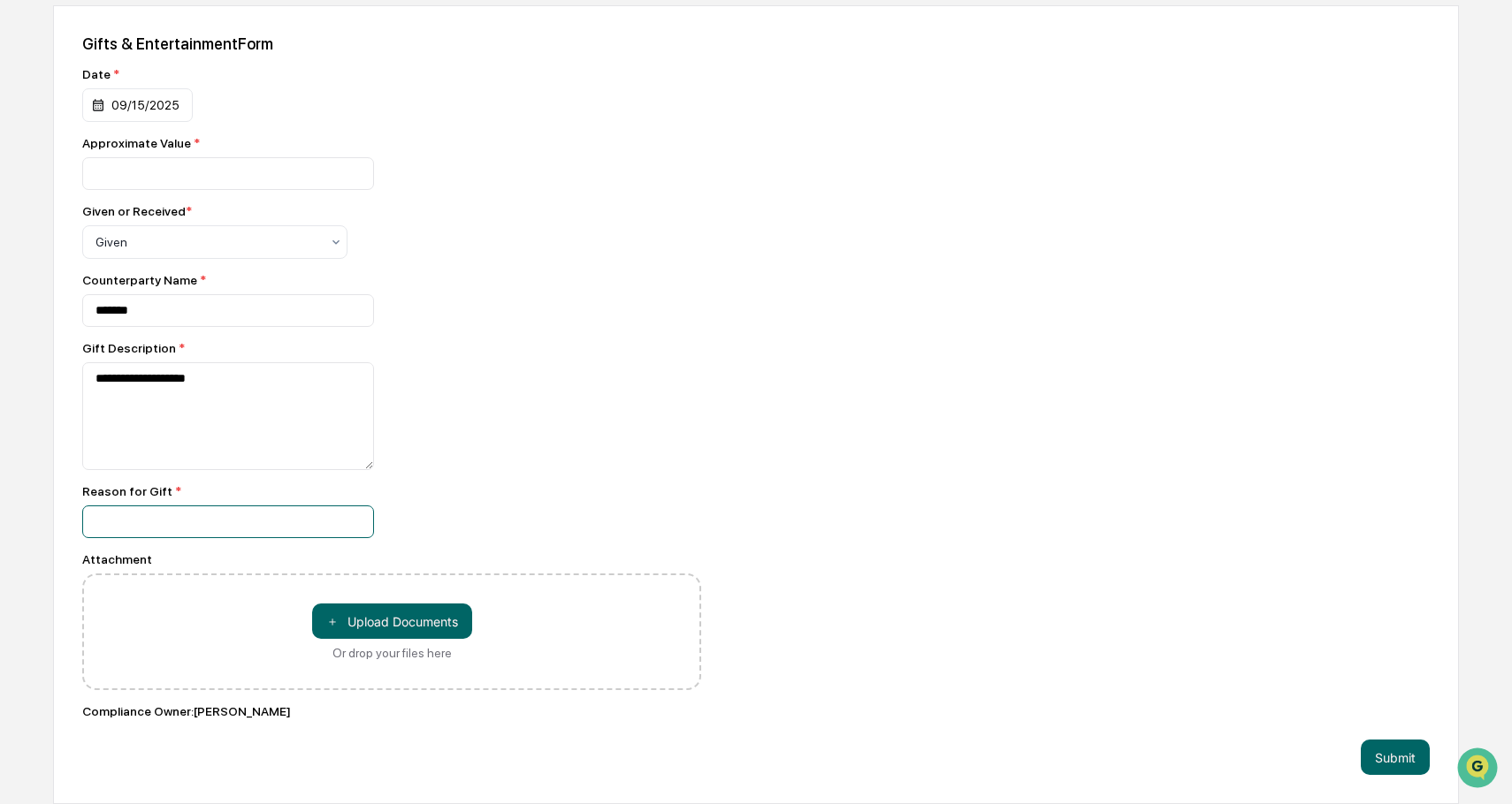
click at [122, 525] on input at bounding box center [228, 522] width 292 height 32
type input "*********"
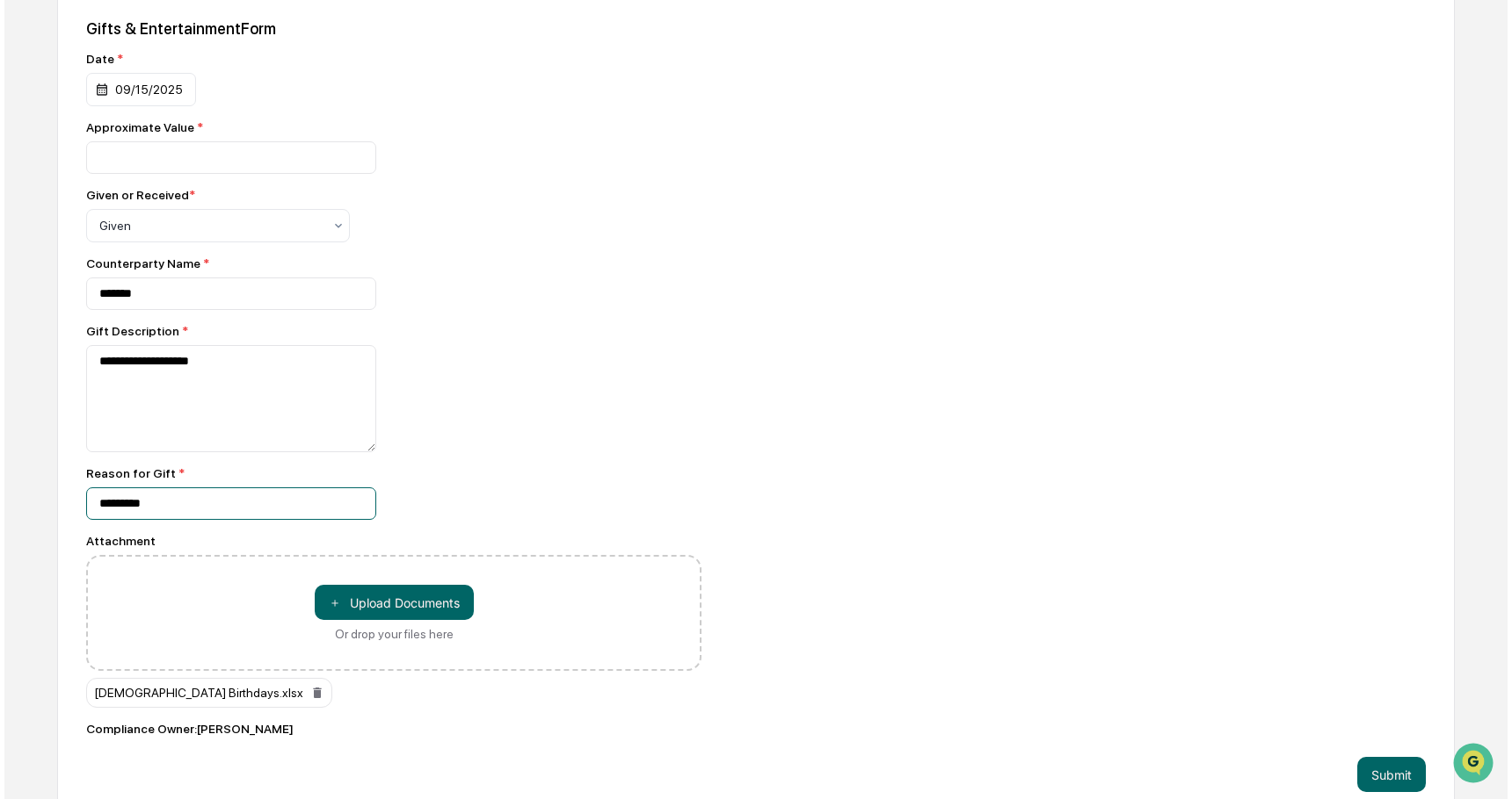
scroll to position [922, 0]
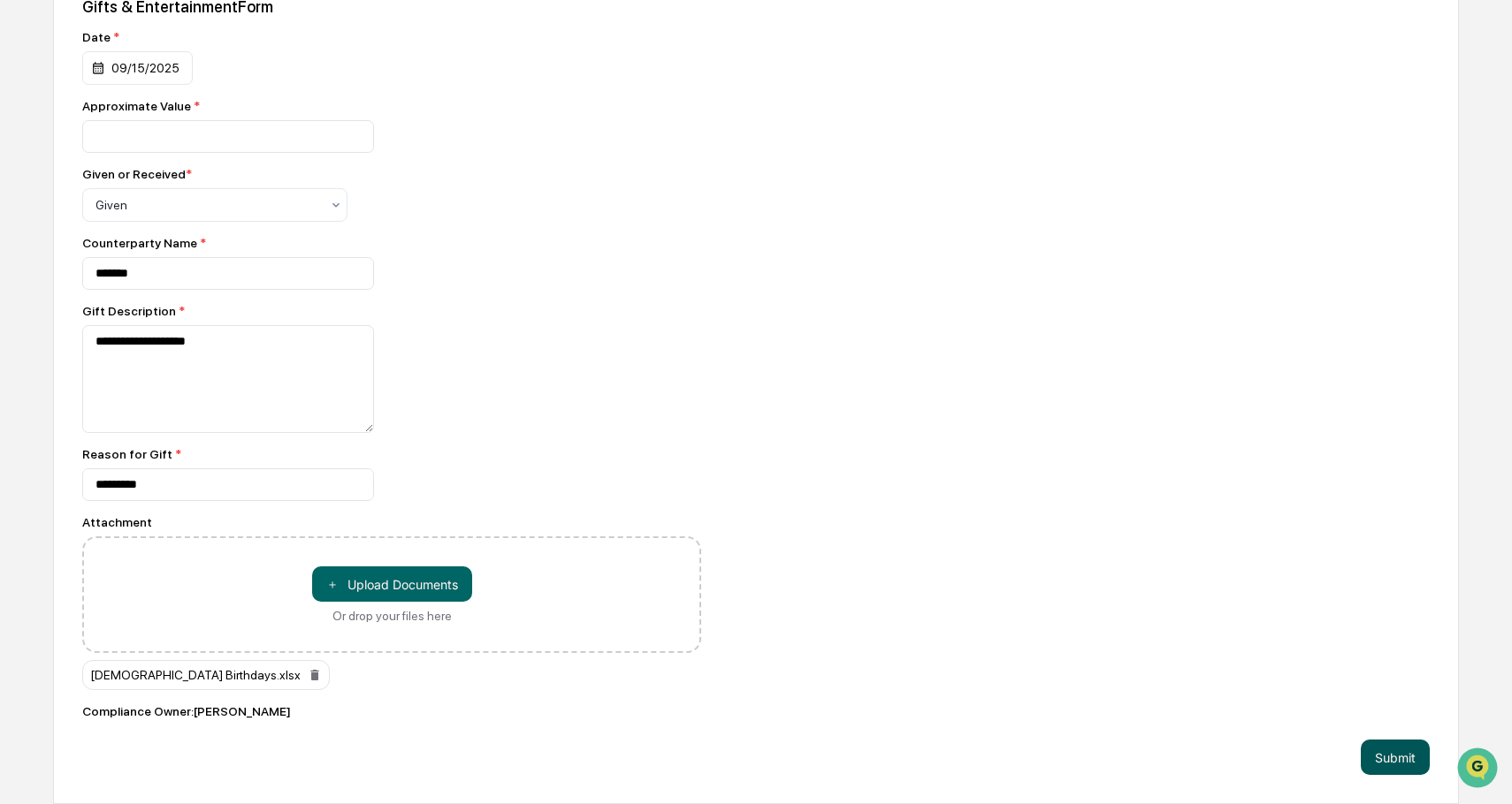
click at [1375, 757] on button "Submit" at bounding box center [1395, 757] width 69 height 35
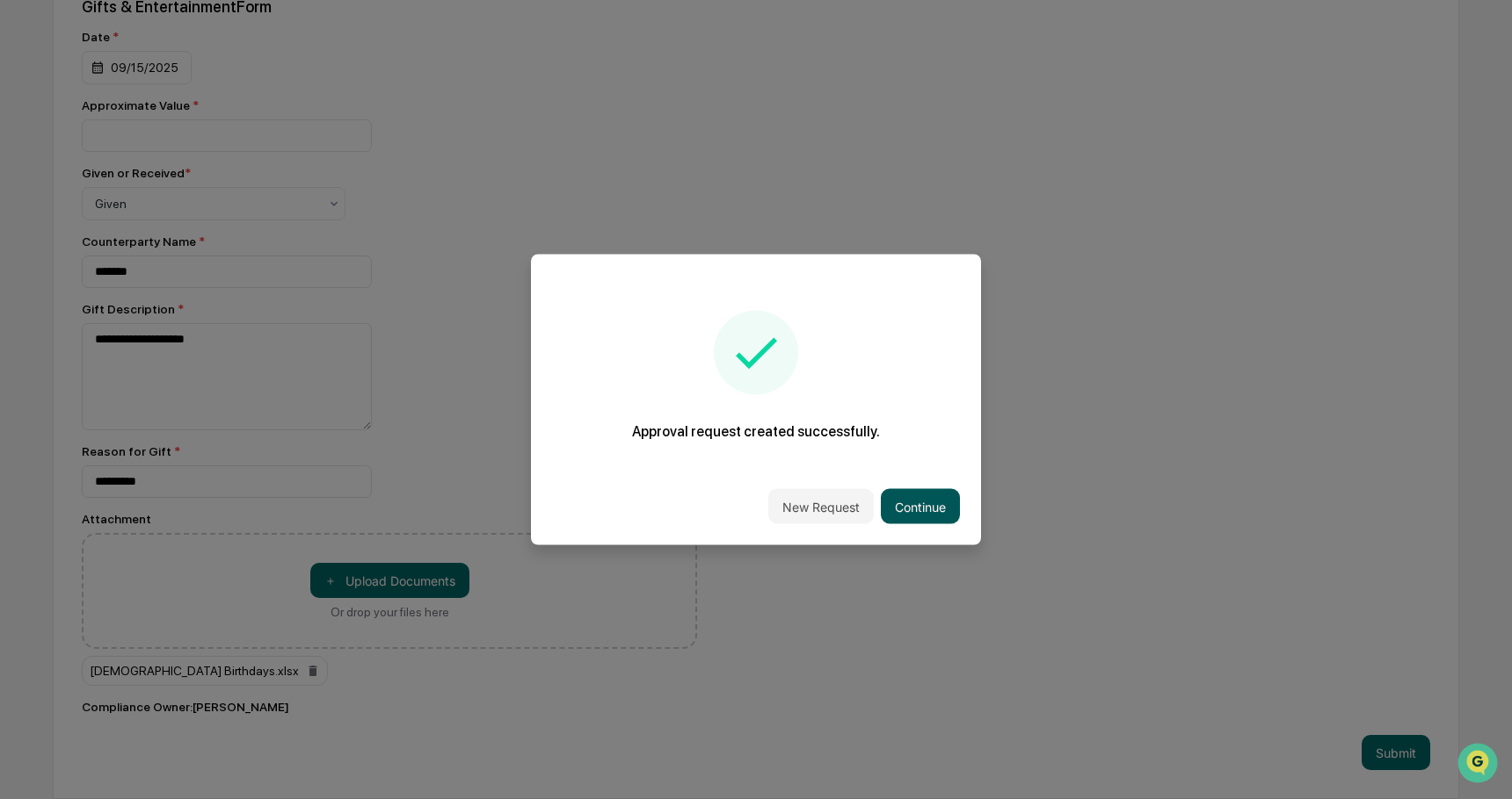
click at [920, 505] on button "Continue" at bounding box center [920, 507] width 79 height 35
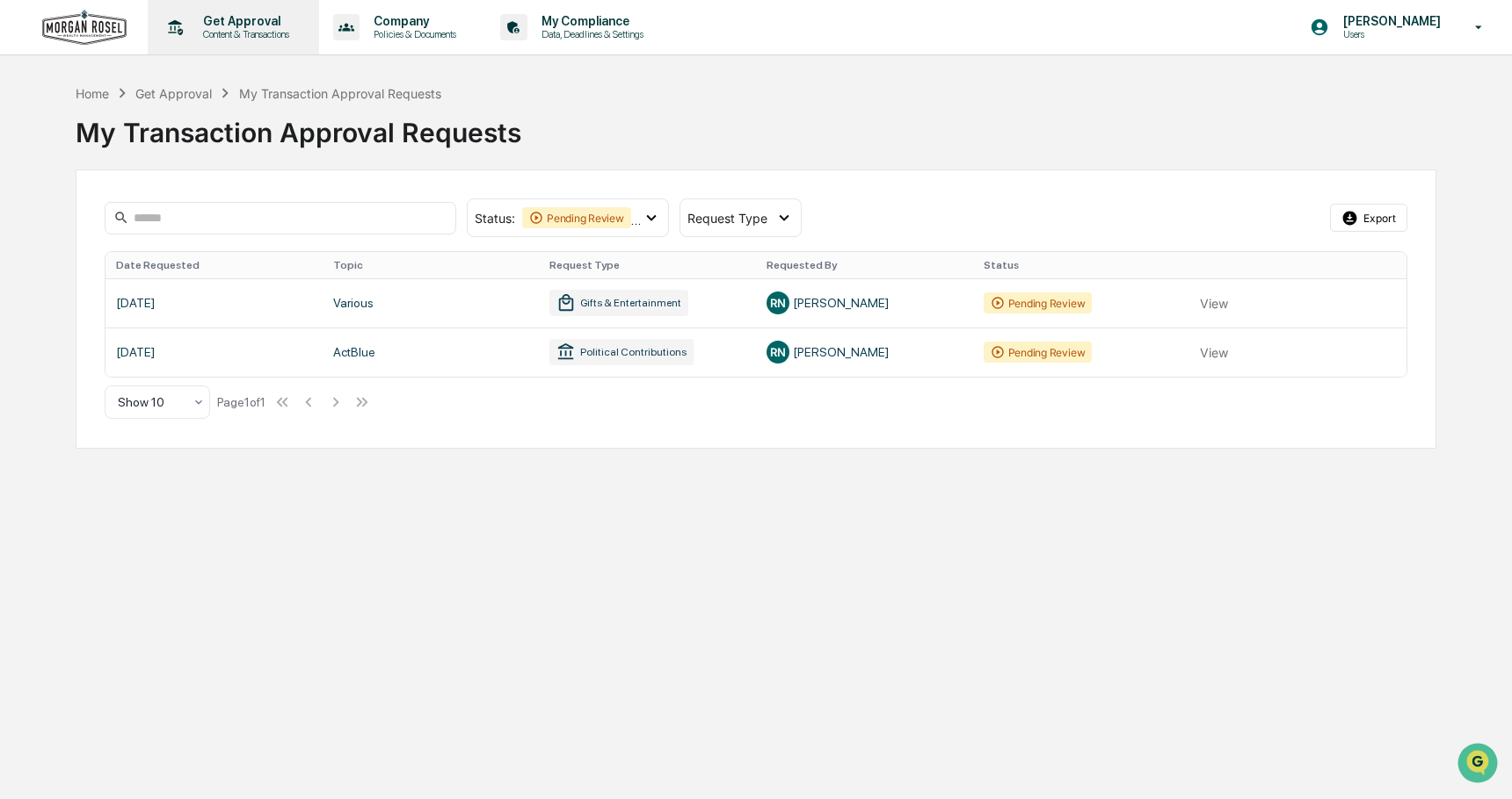
click at [242, 26] on p "Get Approval" at bounding box center [243, 21] width 109 height 14
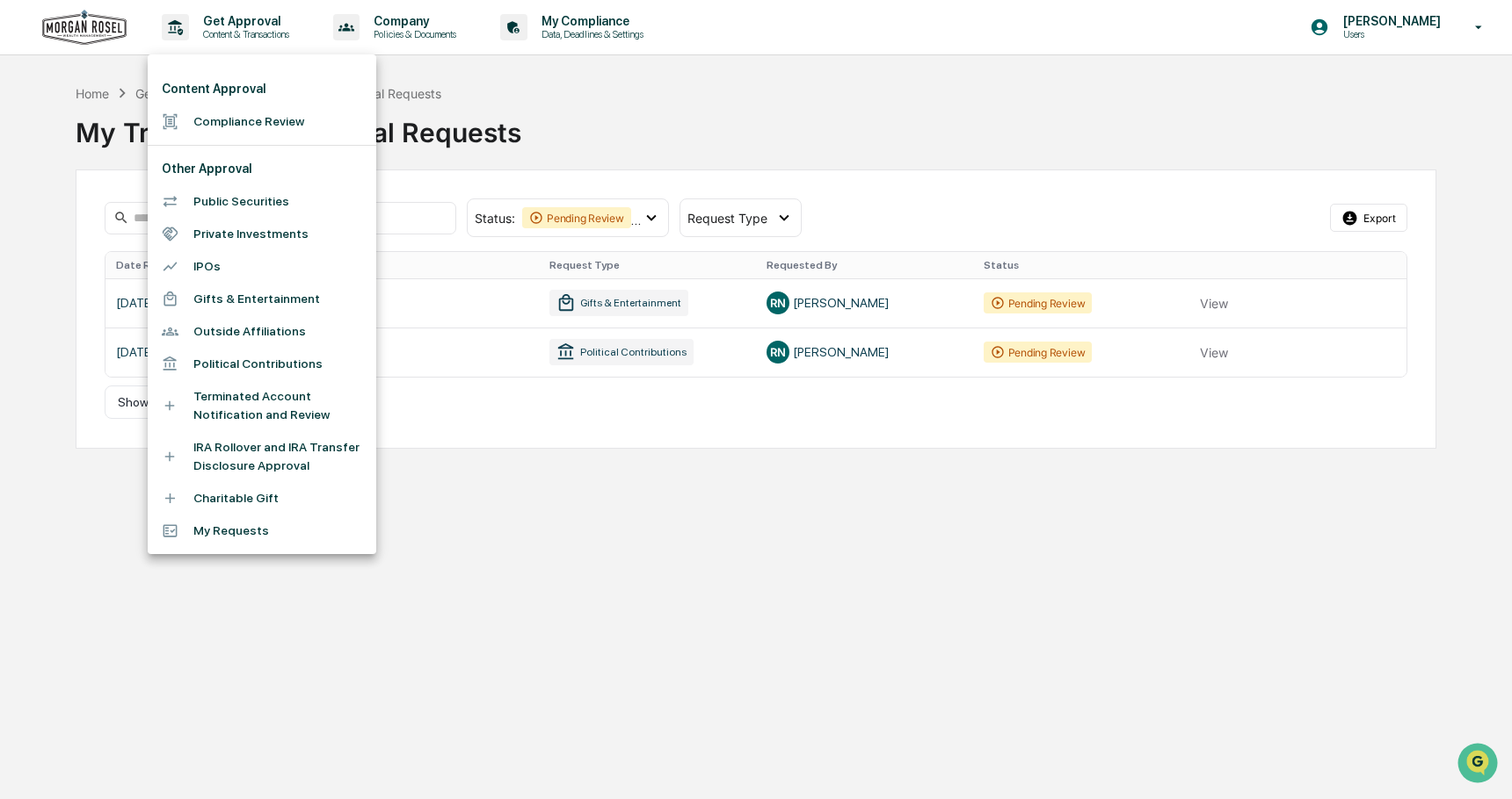
click at [230, 296] on li "Gifts & Entertainment" at bounding box center [261, 299] width 228 height 32
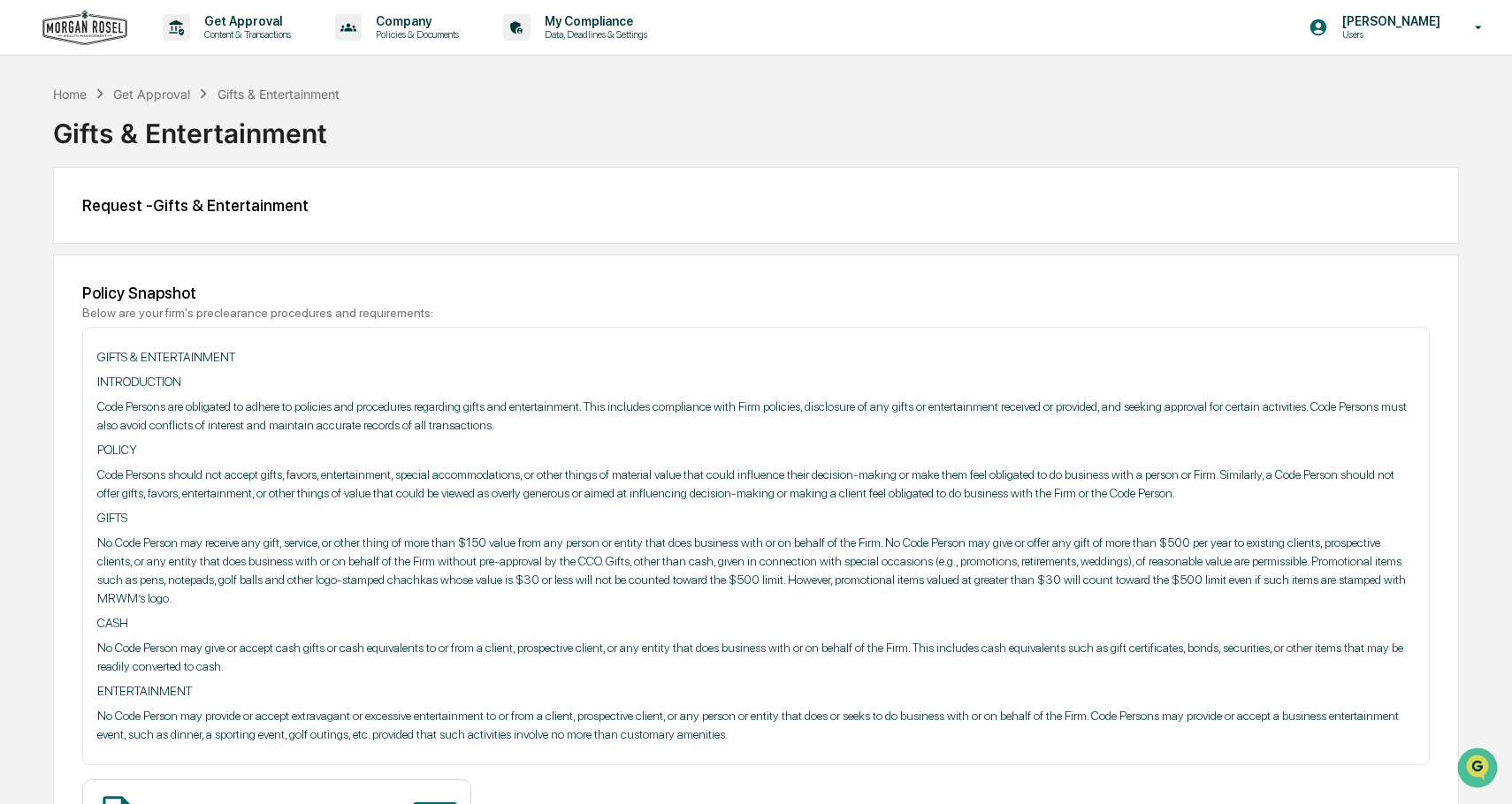
scroll to position [531, 0]
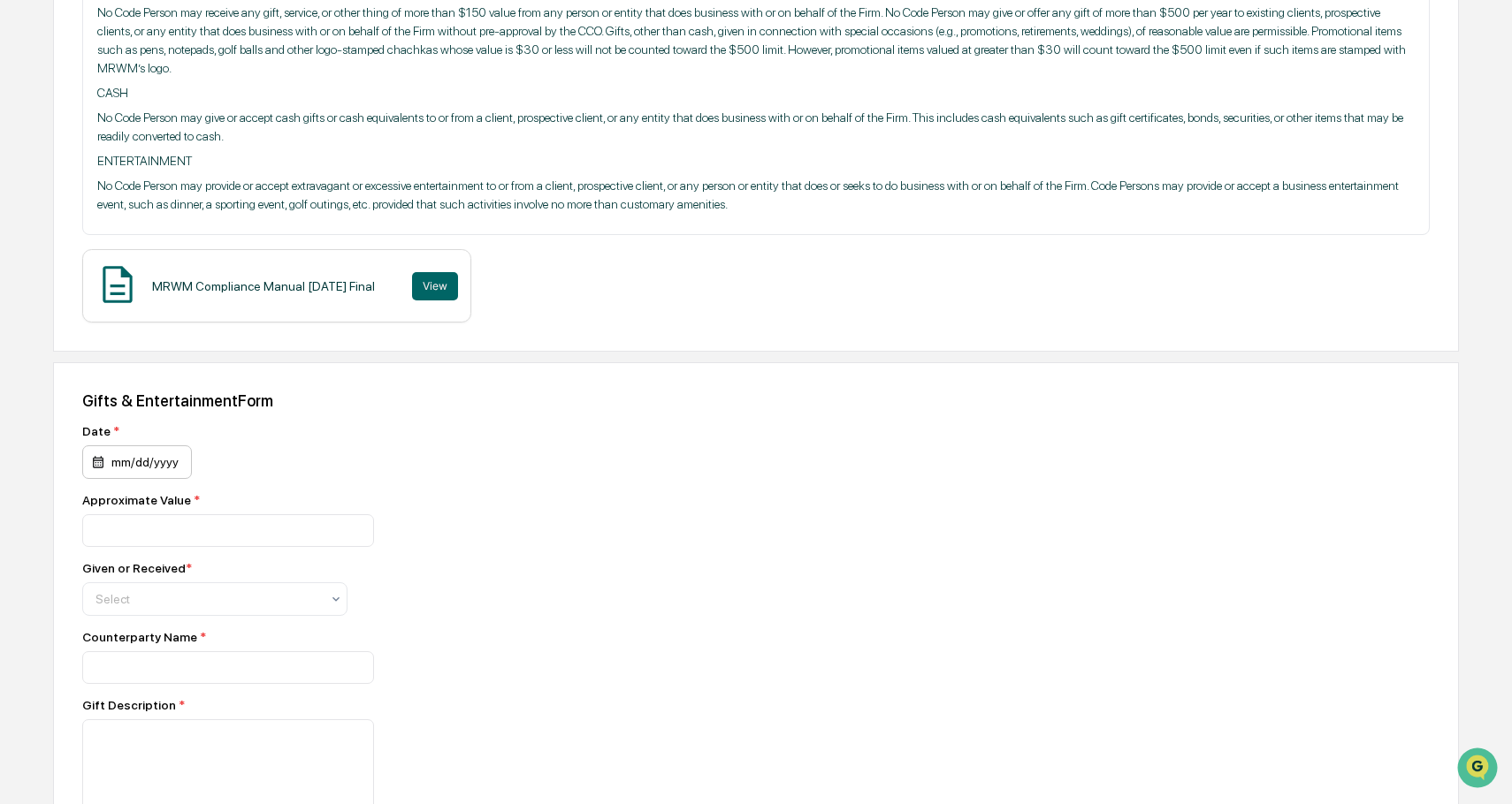
click at [129, 454] on div "mm/dd/yyyy" at bounding box center [137, 461] width 109 height 33
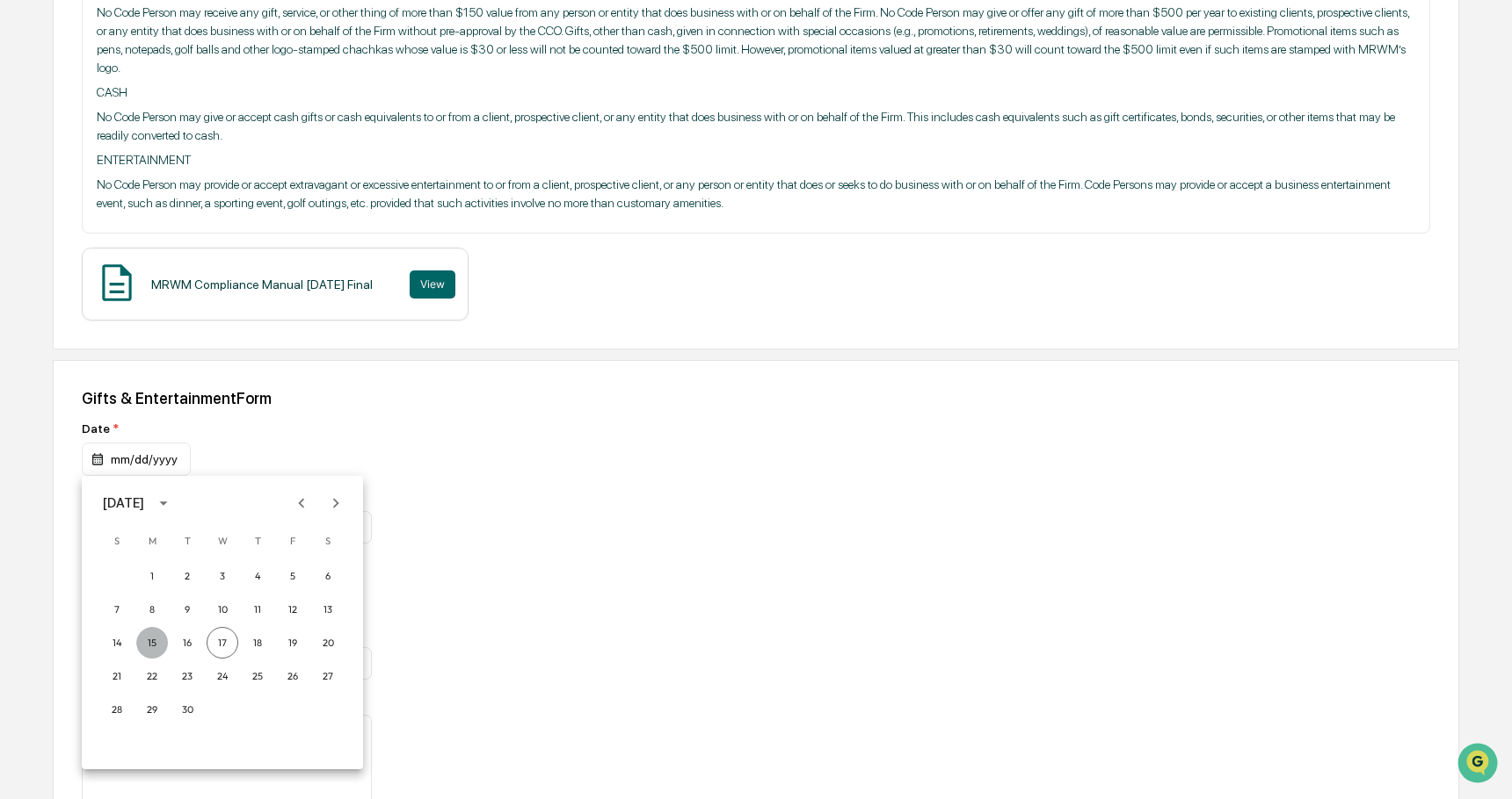
click at [148, 639] on button "15" at bounding box center [152, 643] width 32 height 32
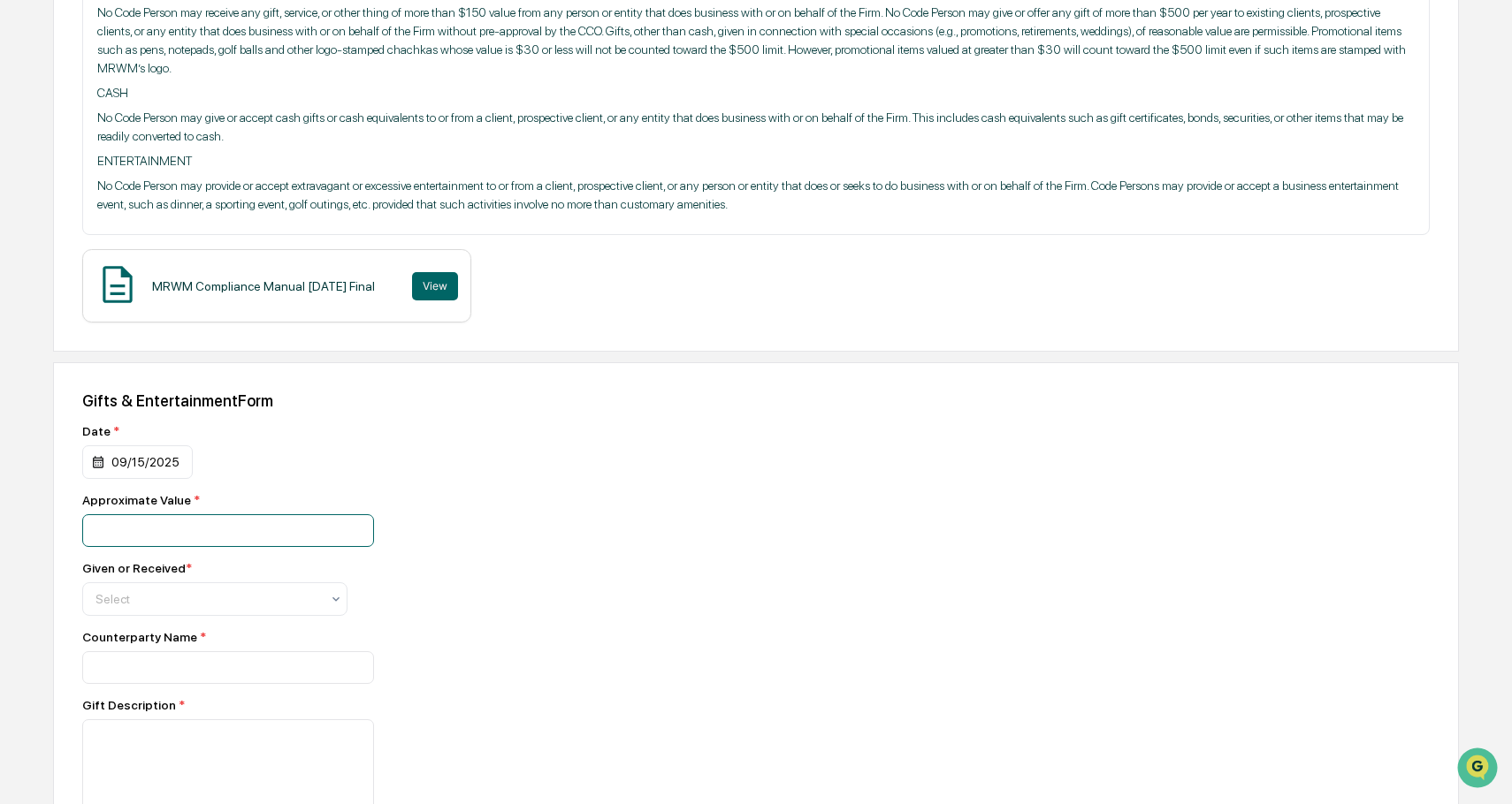
click at [161, 528] on input "number" at bounding box center [228, 531] width 292 height 32
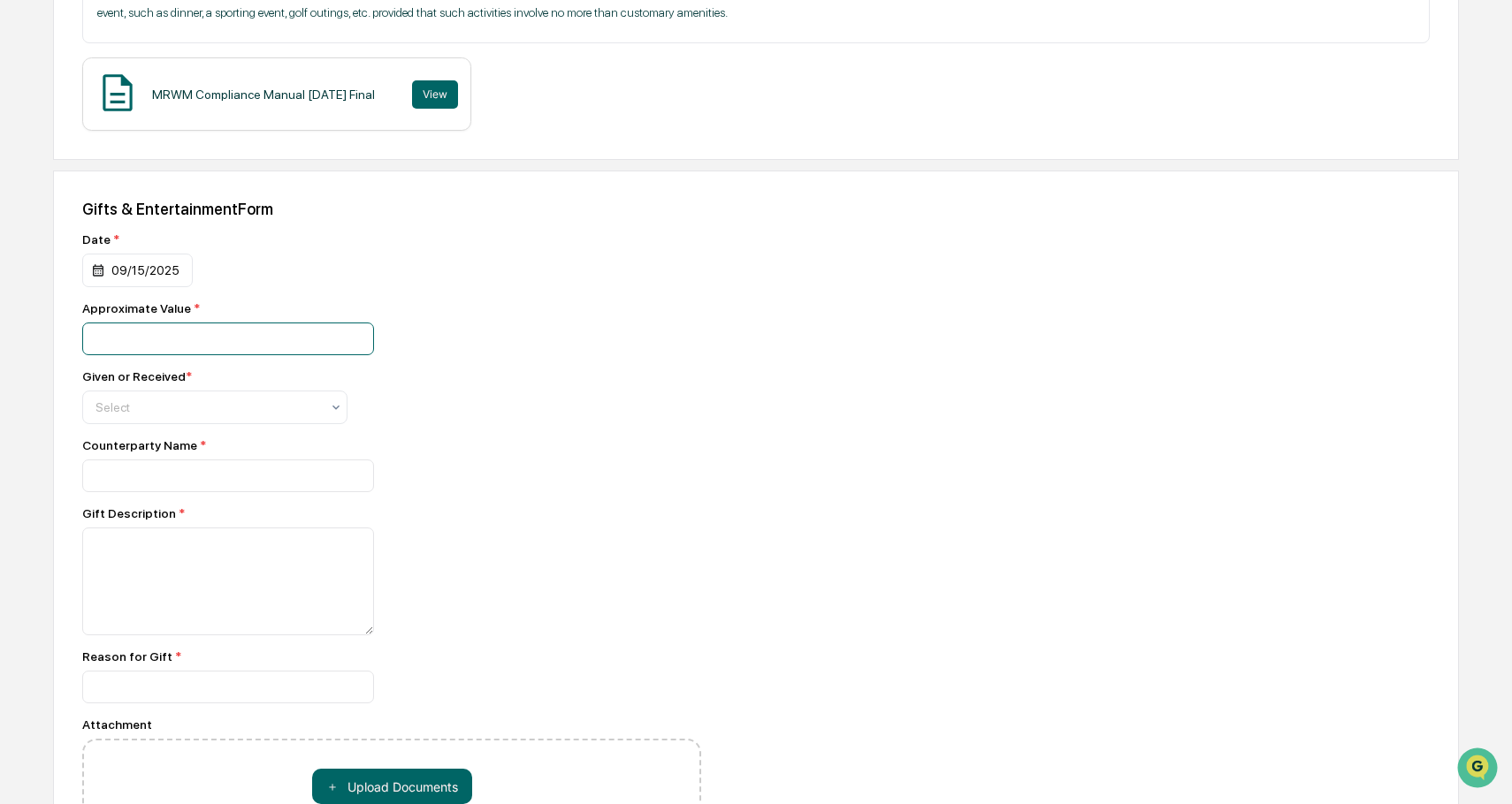
scroll to position [795, 0]
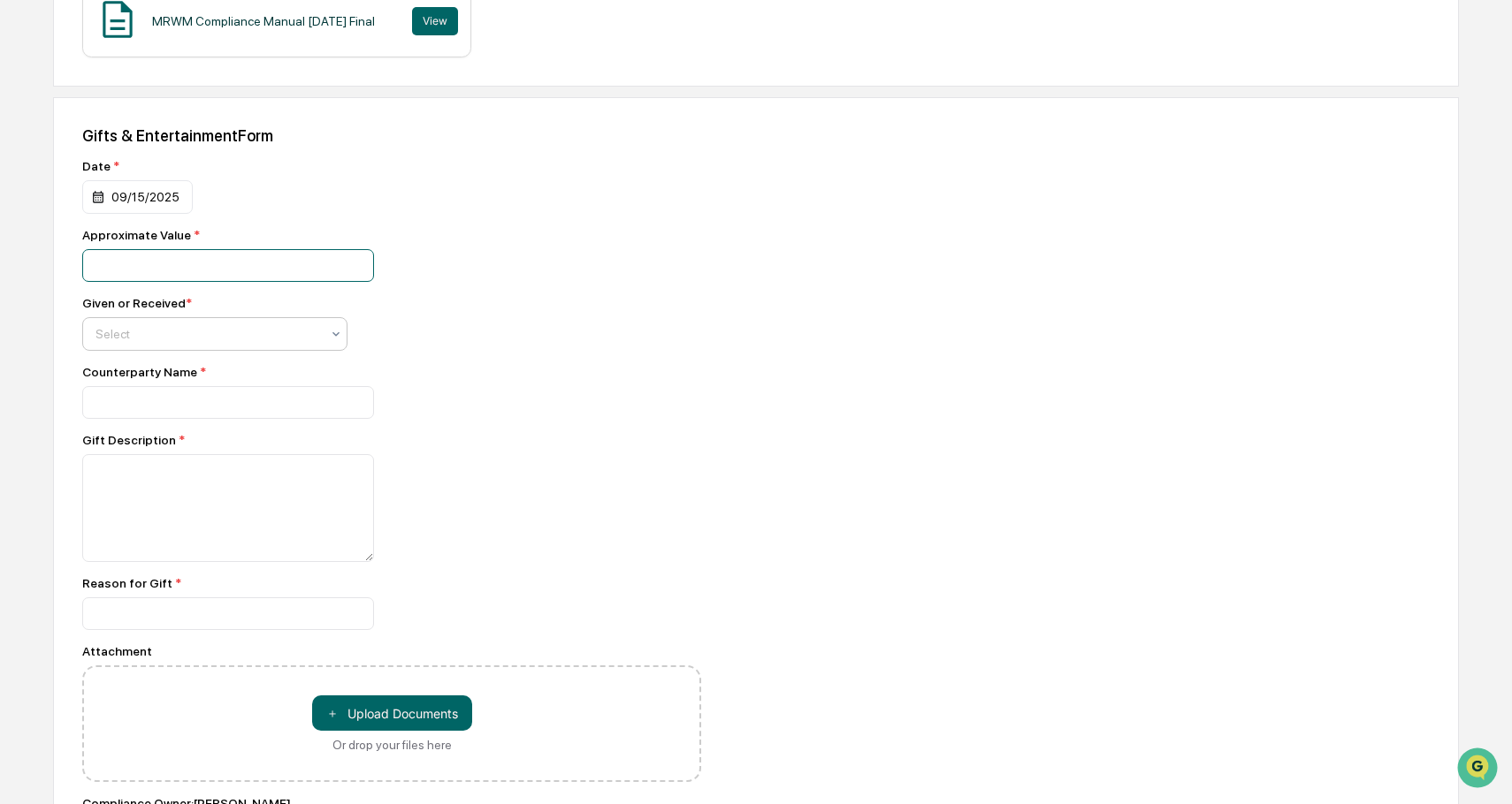
type input "**"
click at [137, 326] on div "Select" at bounding box center [207, 334] width 242 height 25
click at [135, 370] on div "Given" at bounding box center [216, 377] width 264 height 35
click at [140, 410] on input at bounding box center [228, 402] width 292 height 32
type input "*******"
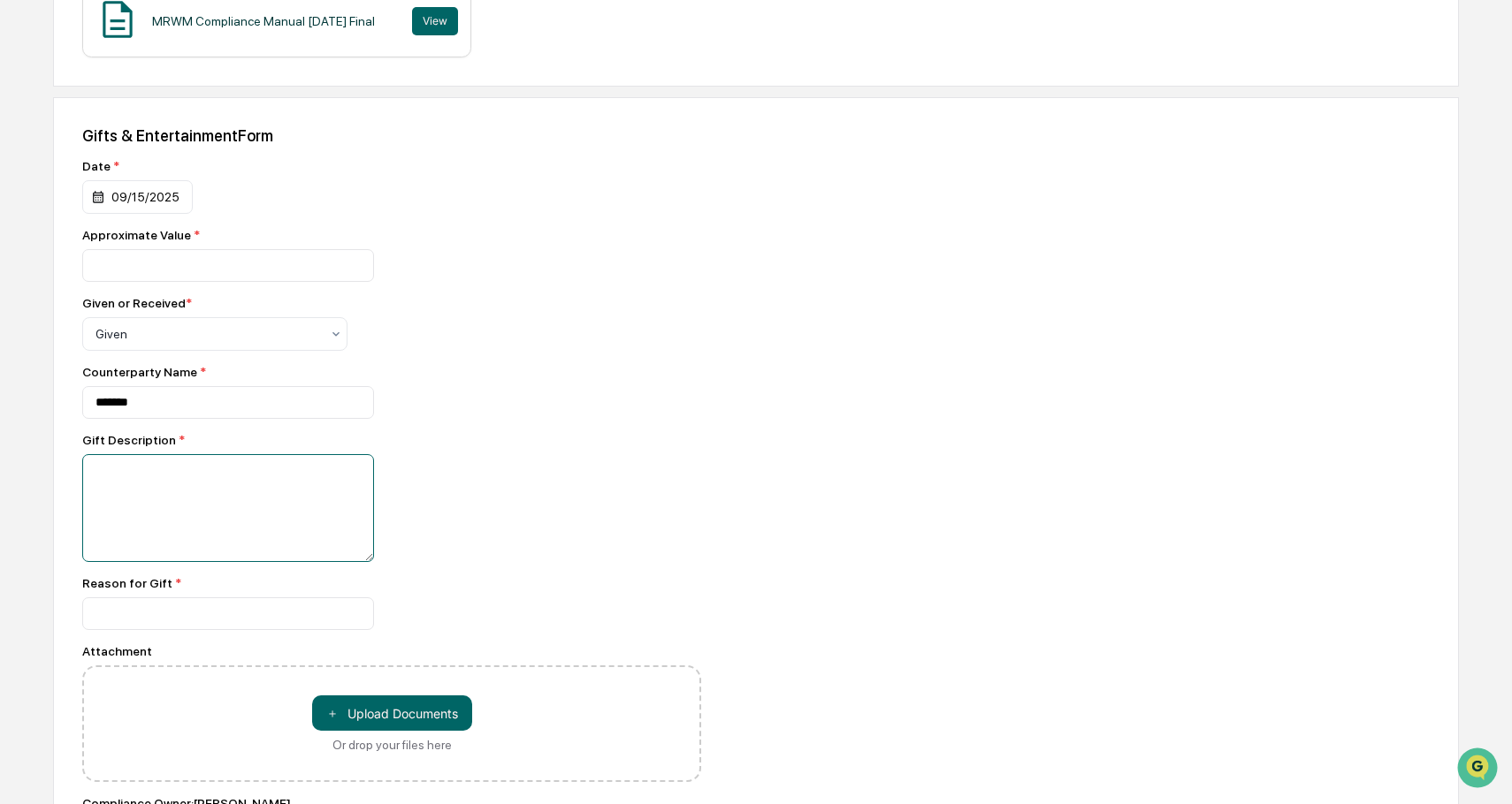
click at [185, 482] on textarea at bounding box center [228, 509] width 292 height 108
type textarea "*"
click at [195, 471] on textarea "**********" at bounding box center [228, 509] width 292 height 108
click at [201, 485] on textarea "**********" at bounding box center [228, 509] width 292 height 108
type textarea "**********"
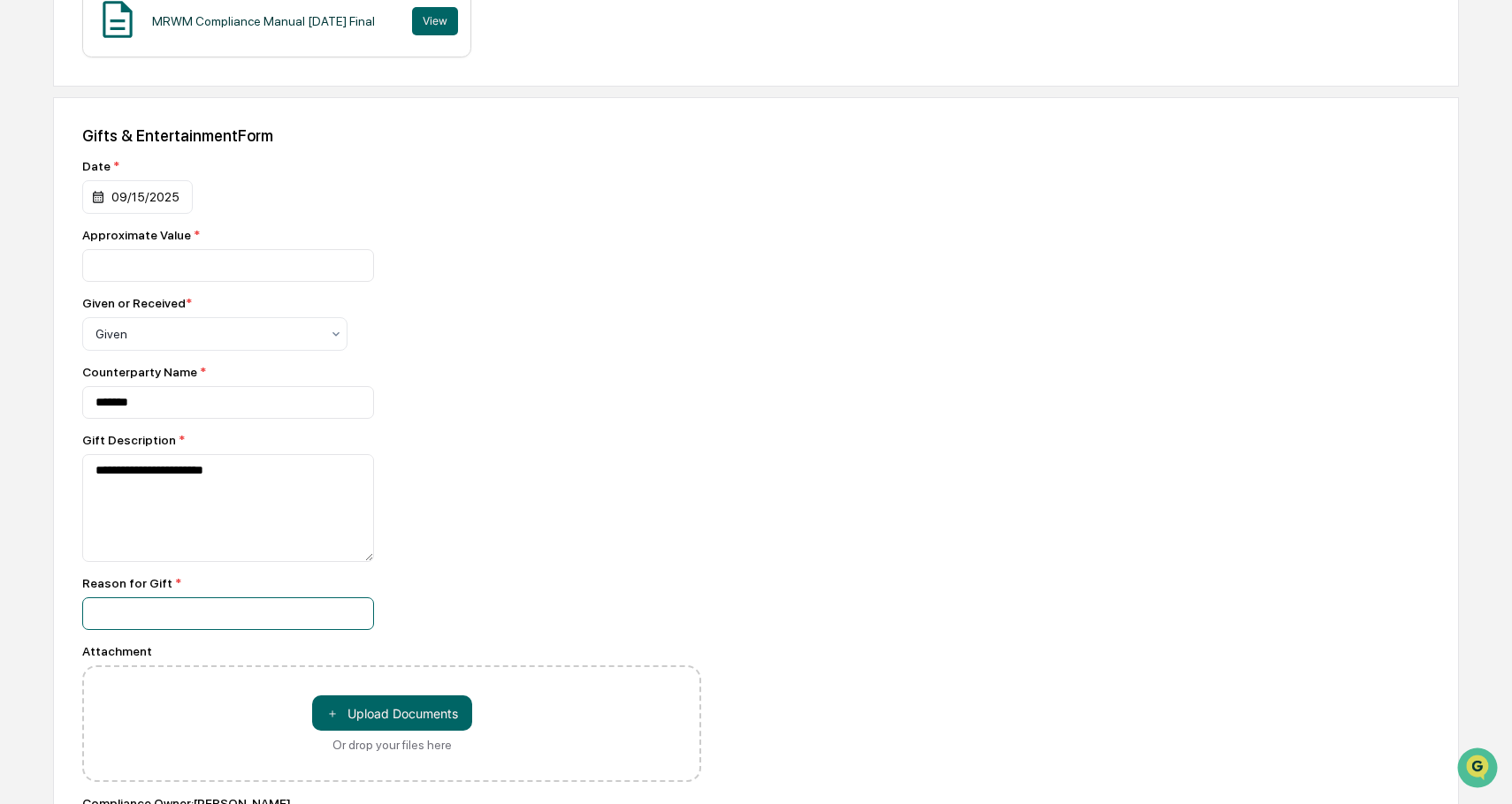
click at [148, 611] on input at bounding box center [228, 614] width 292 height 32
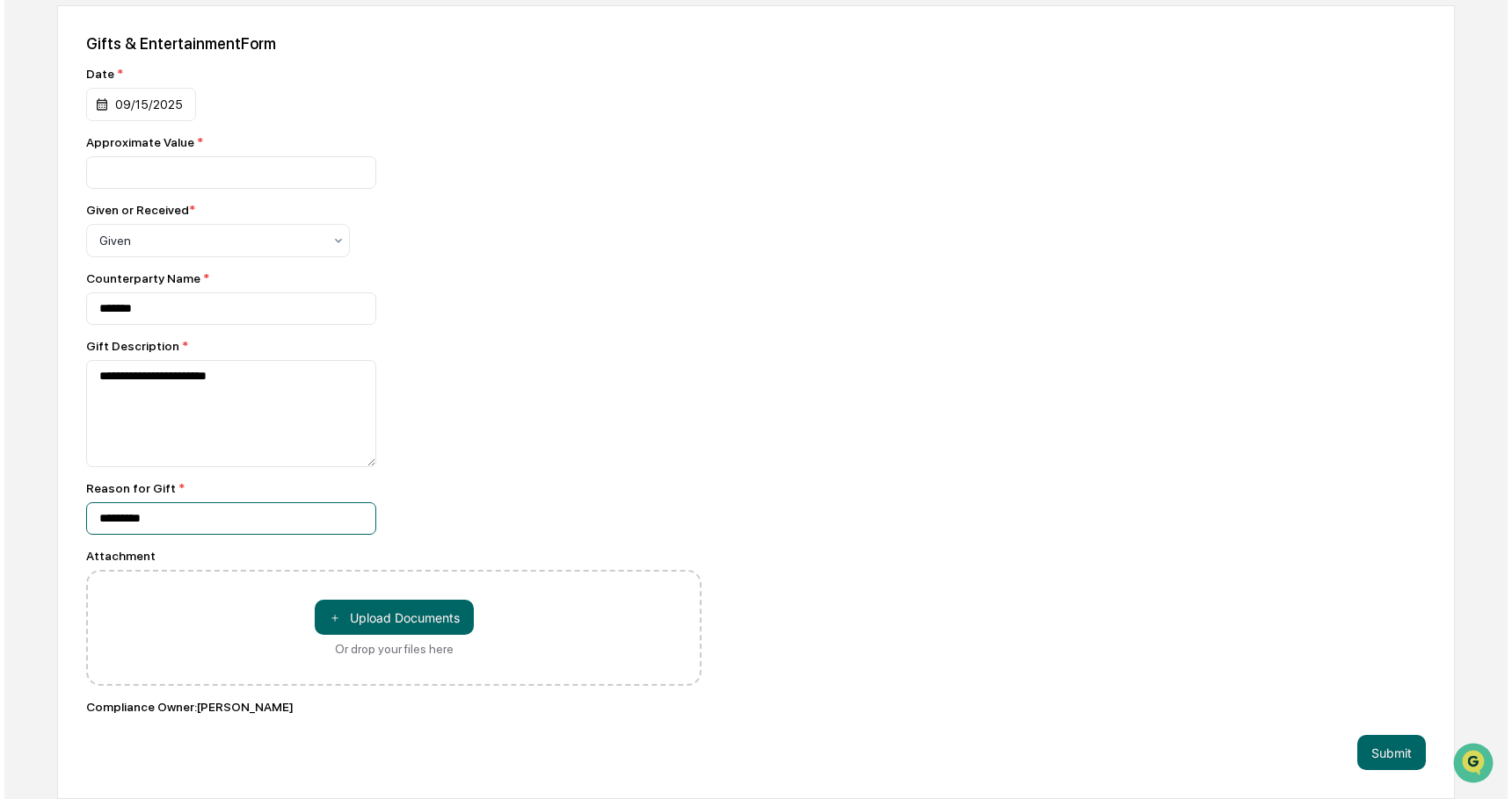
scroll to position [885, 0]
type input "*********"
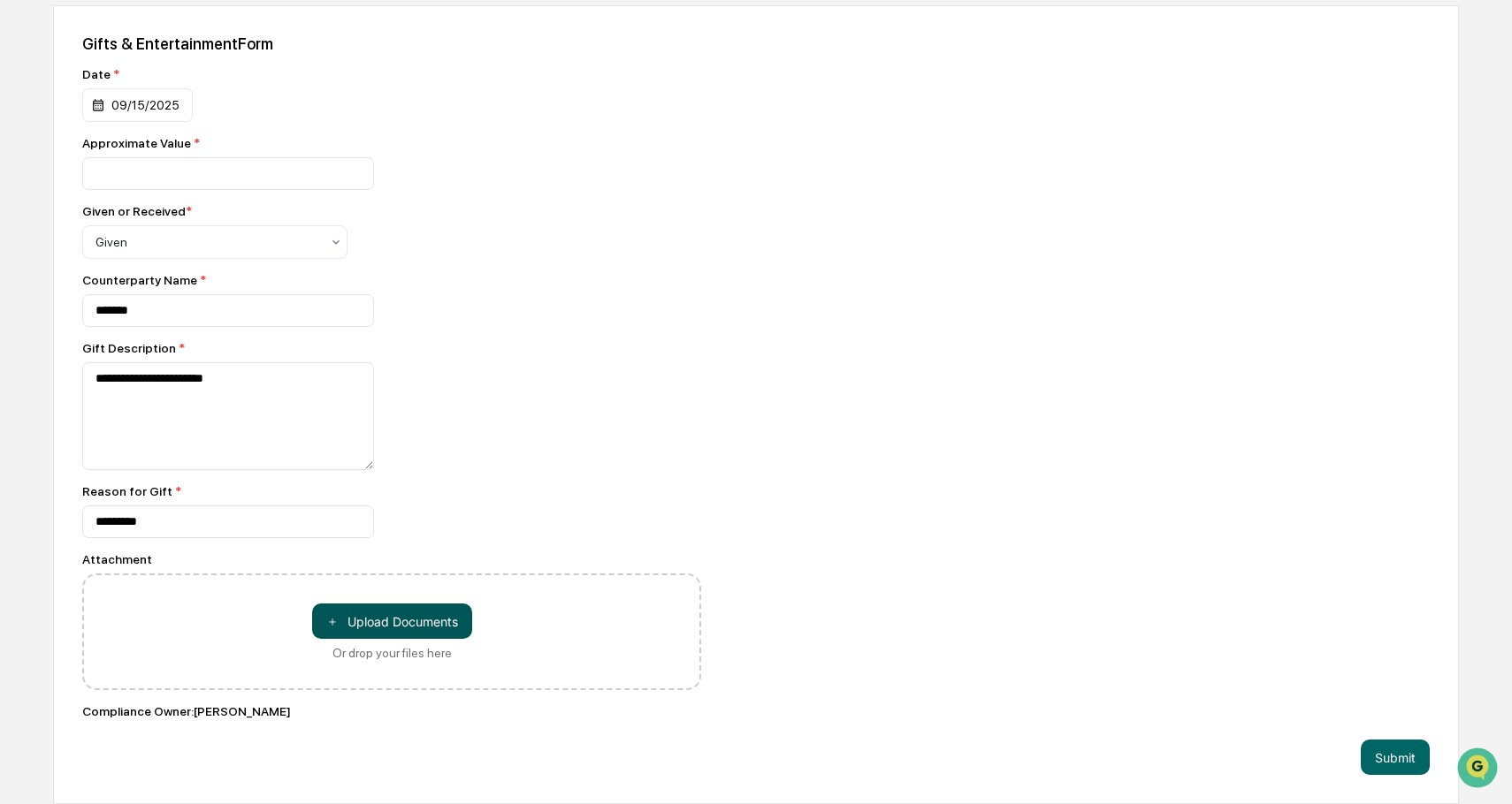
click at [406, 614] on button "＋ Upload Documents" at bounding box center [392, 621] width 161 height 35
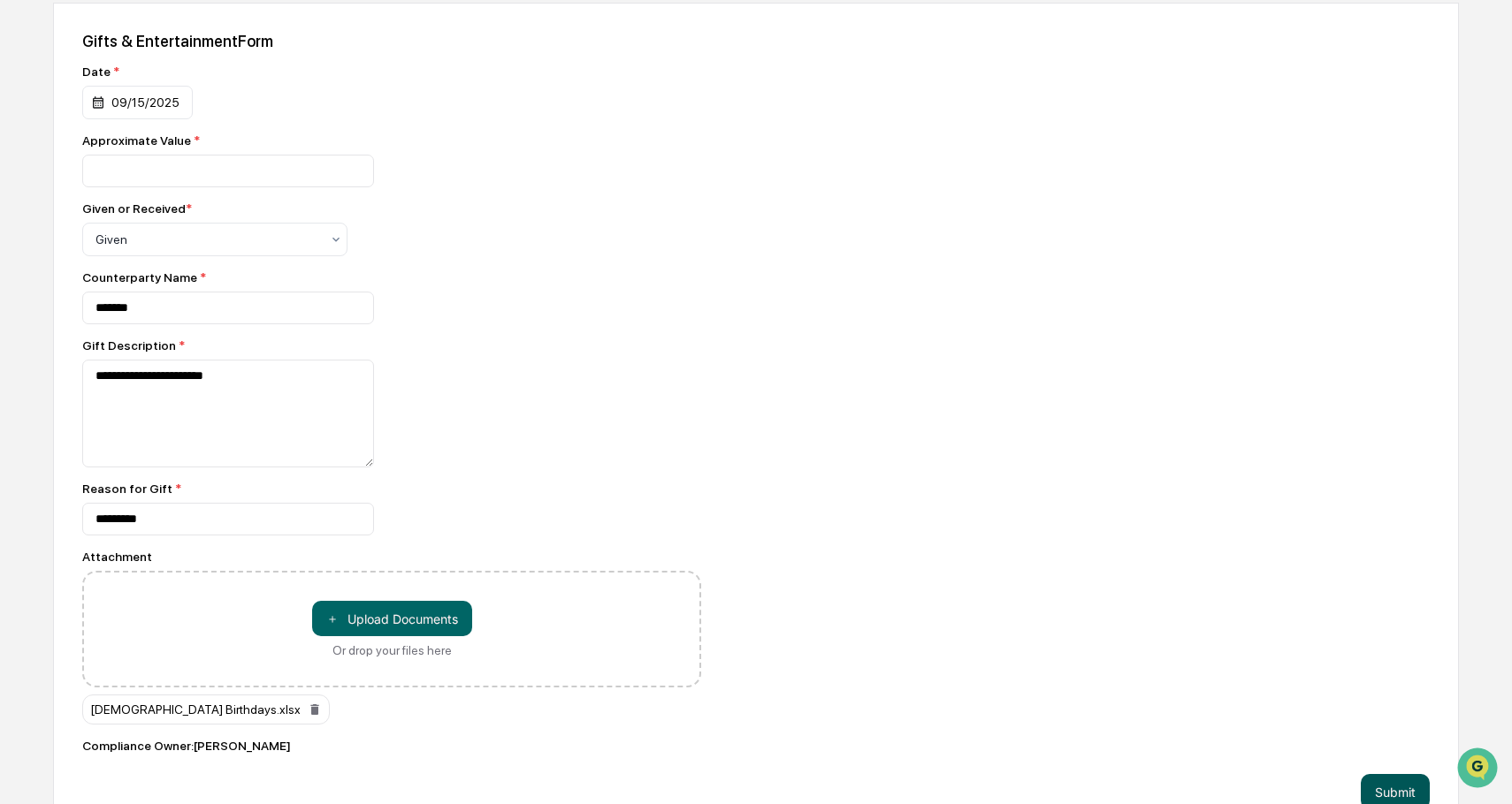
click at [1408, 791] on button "Submit" at bounding box center [1395, 792] width 69 height 35
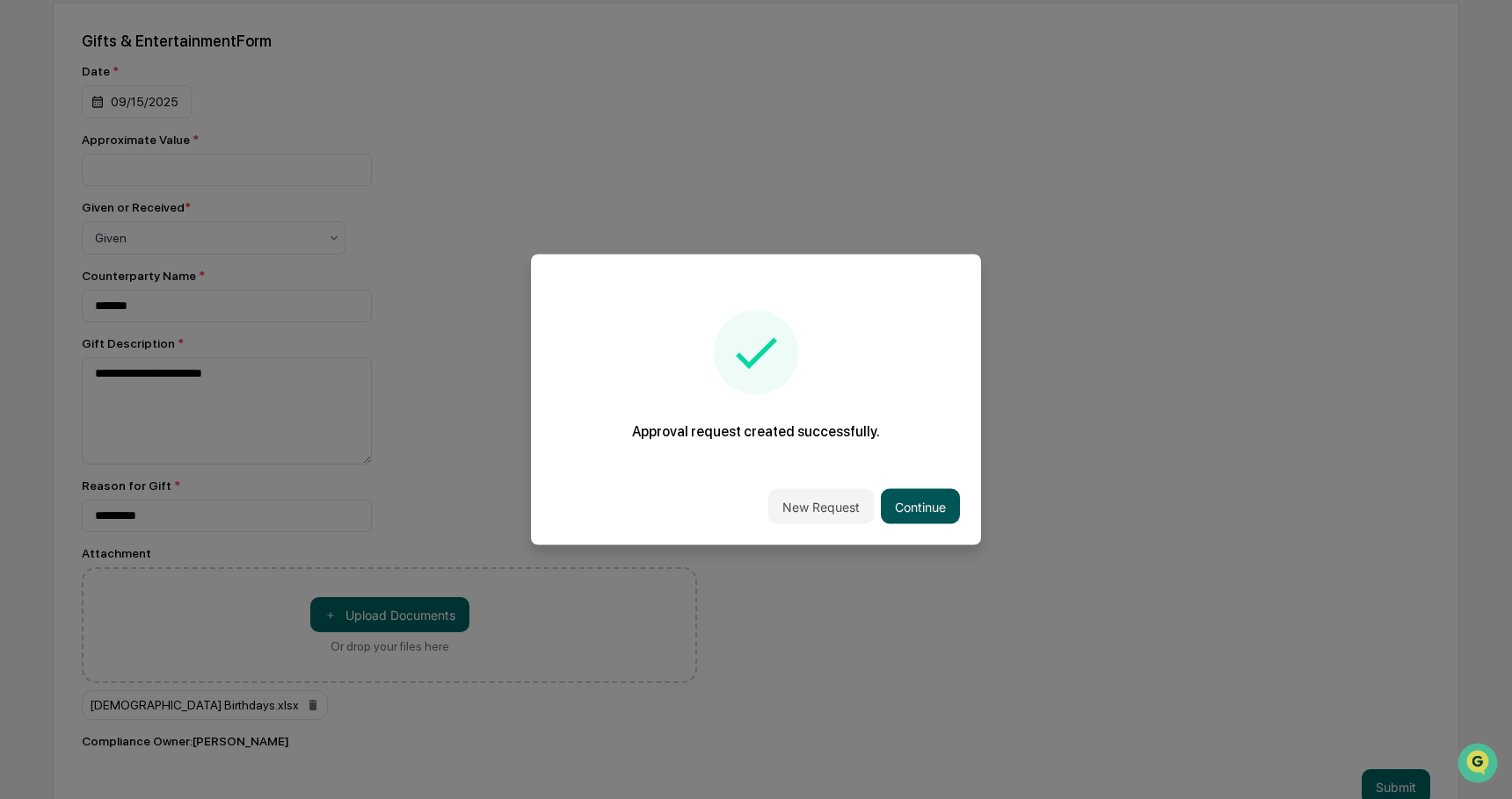
click at [915, 499] on button "Continue" at bounding box center [920, 507] width 79 height 35
